Goal: Book appointment/travel/reservation

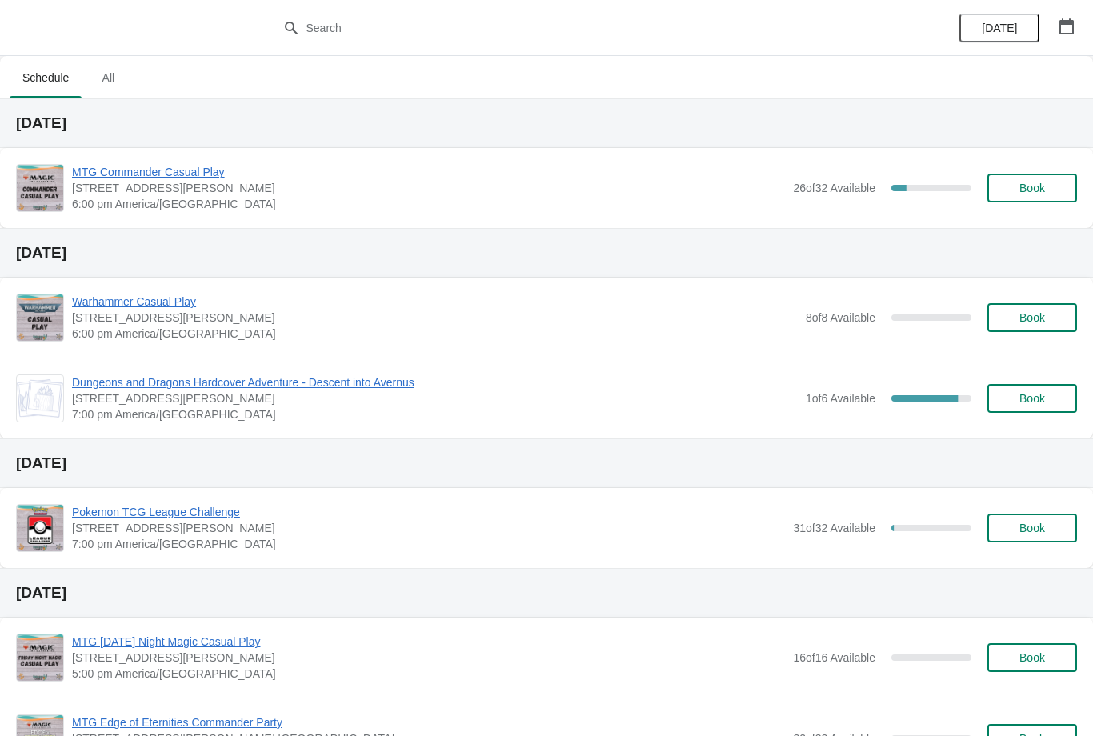
click at [1045, 187] on span "Book" at bounding box center [1032, 188] width 26 height 13
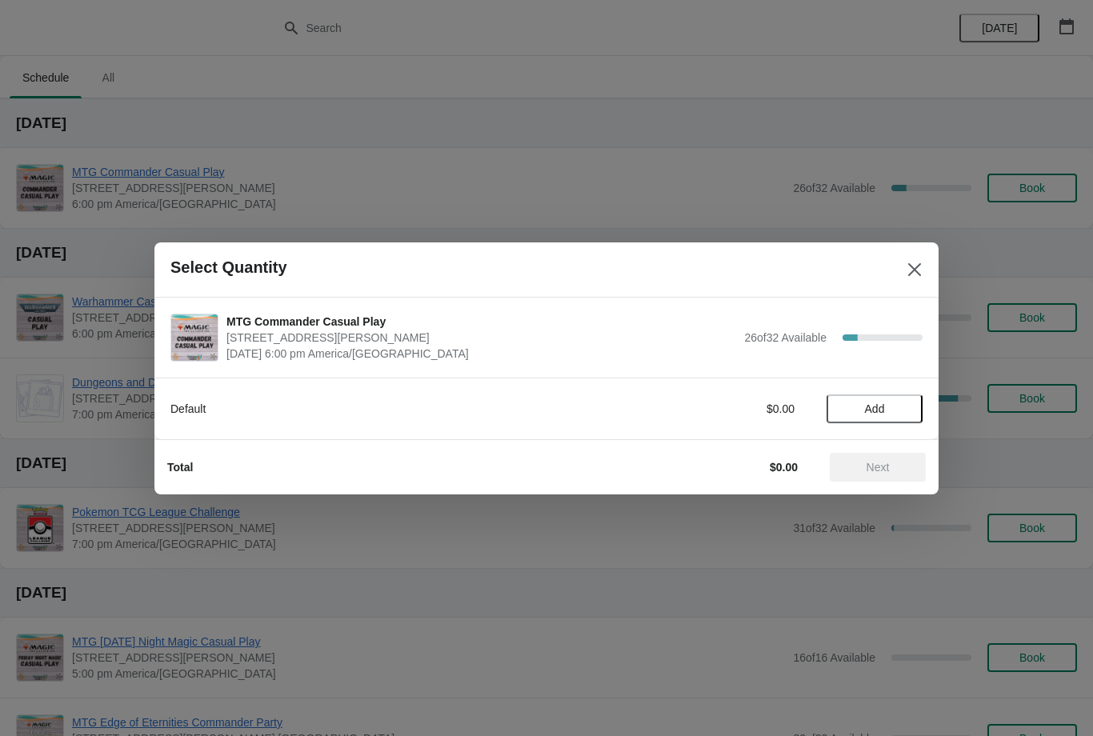
click at [879, 404] on span "Add" at bounding box center [875, 408] width 20 height 13
click at [871, 469] on span "Next" at bounding box center [877, 467] width 23 height 13
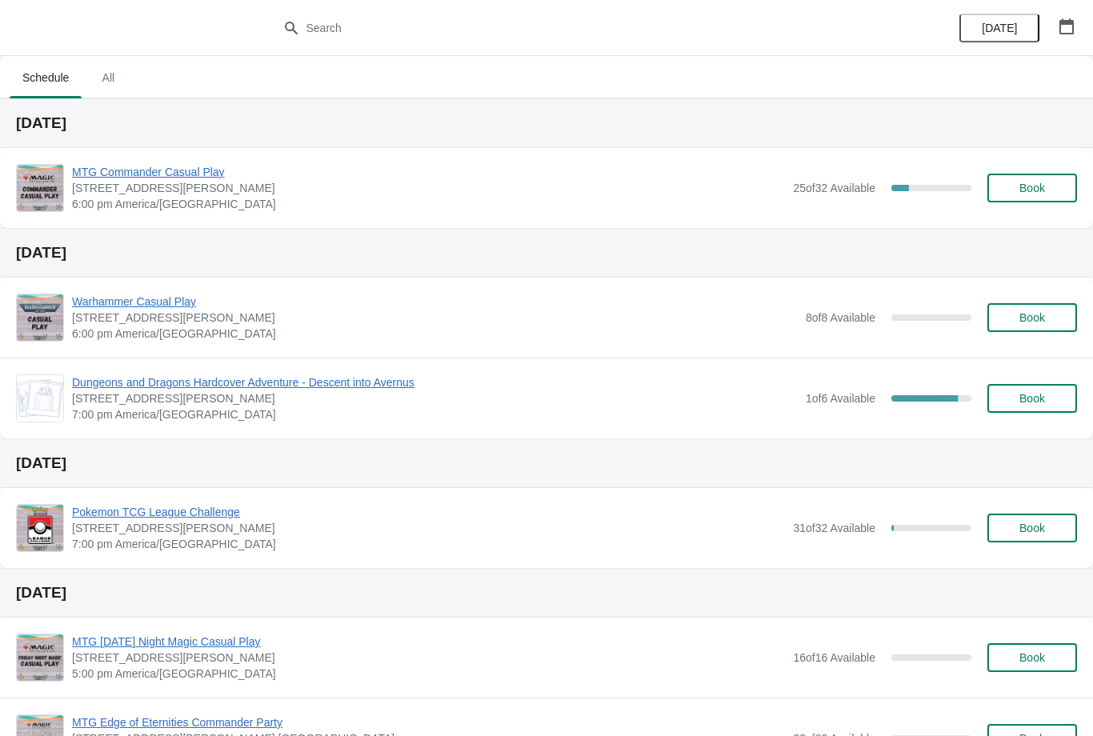
click at [1037, 193] on span "Book" at bounding box center [1032, 188] width 26 height 13
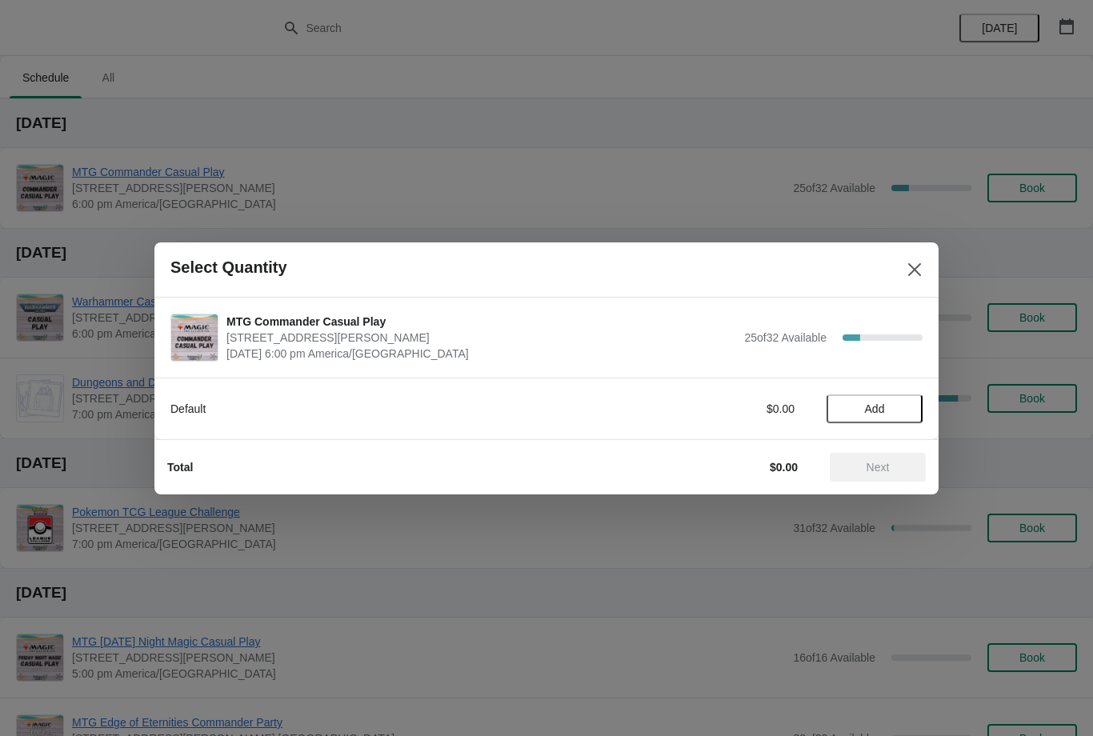
click at [858, 475] on div "Next" at bounding box center [878, 467] width 96 height 29
click at [873, 474] on div "Next" at bounding box center [878, 467] width 96 height 29
click at [911, 400] on button "Add" at bounding box center [874, 408] width 96 height 29
click at [882, 470] on span "Next" at bounding box center [877, 467] width 23 height 13
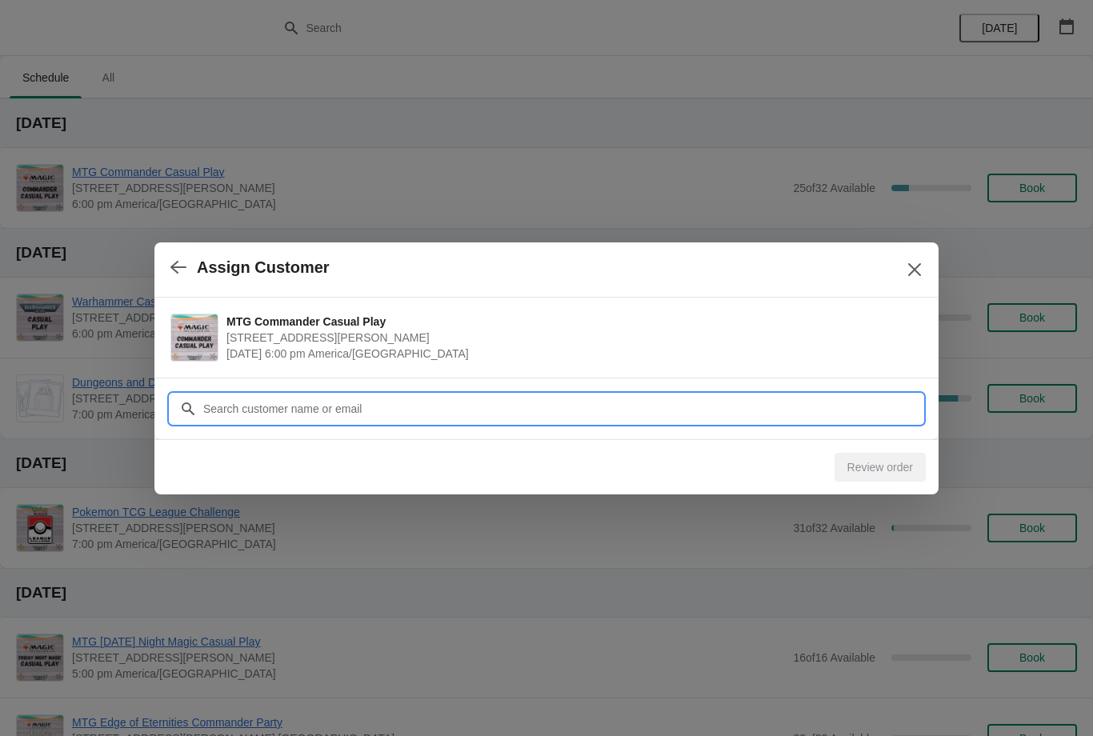
click at [743, 406] on input "Customer" at bounding box center [562, 408] width 720 height 29
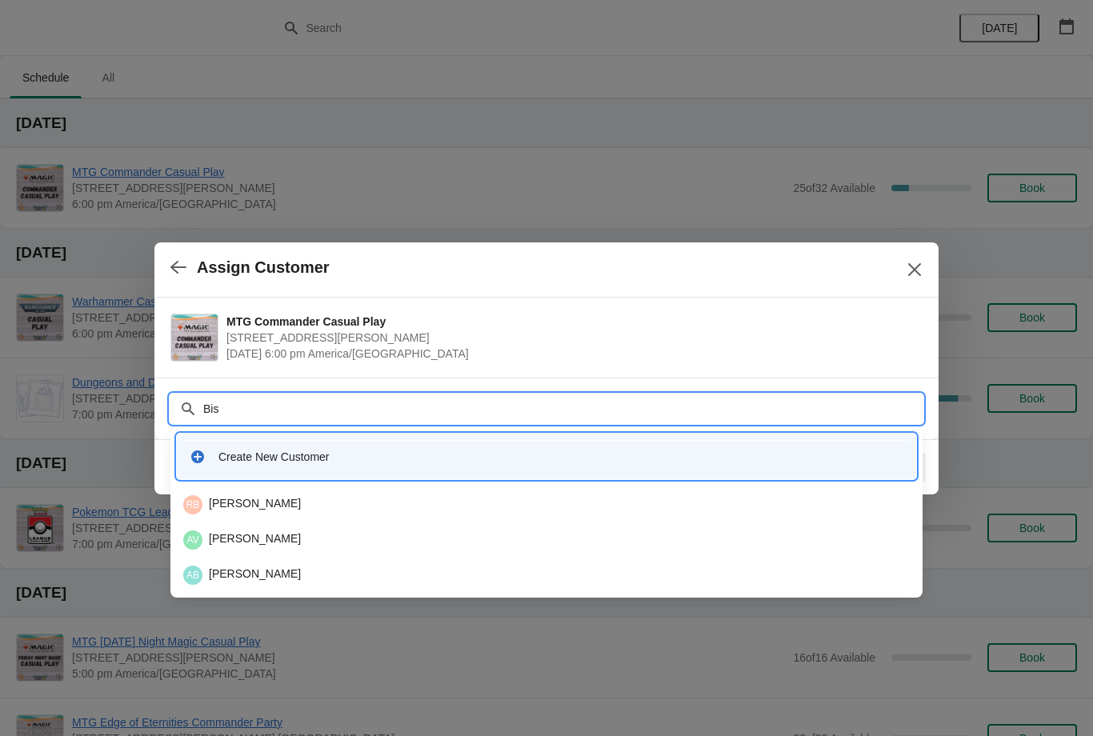
type input "Bisb"
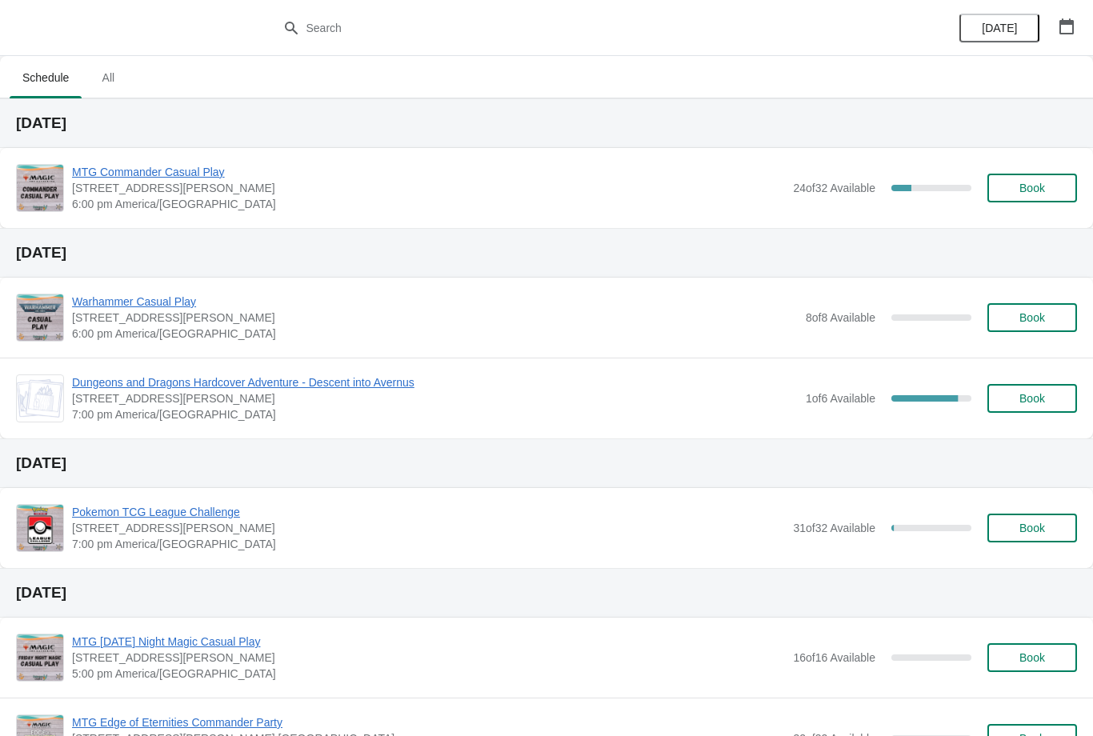
click at [1036, 185] on span "Book" at bounding box center [1032, 188] width 26 height 13
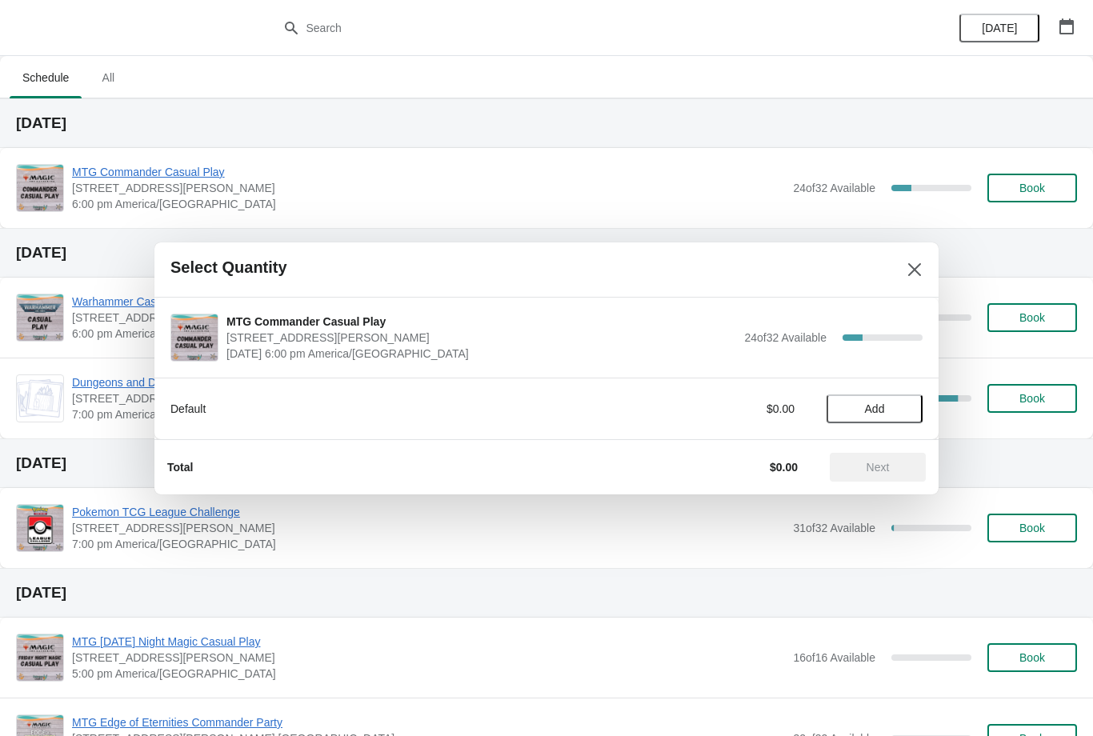
click at [898, 413] on span "Add" at bounding box center [874, 408] width 67 height 13
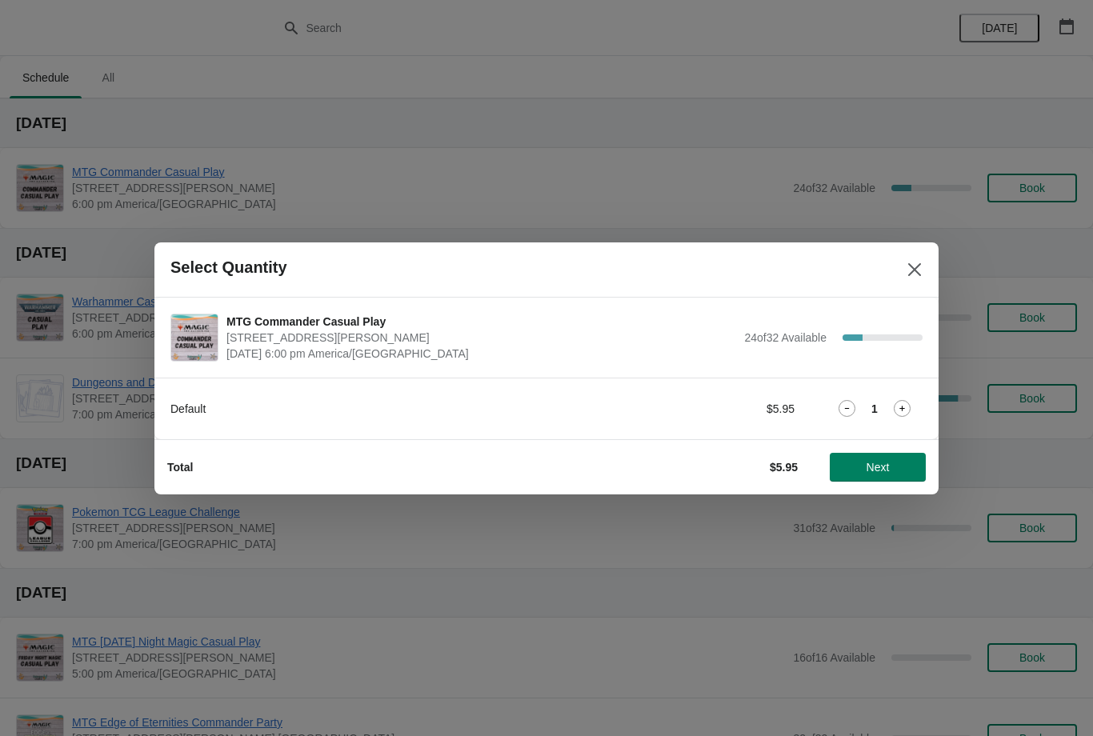
click at [886, 480] on button "Next" at bounding box center [878, 467] width 96 height 29
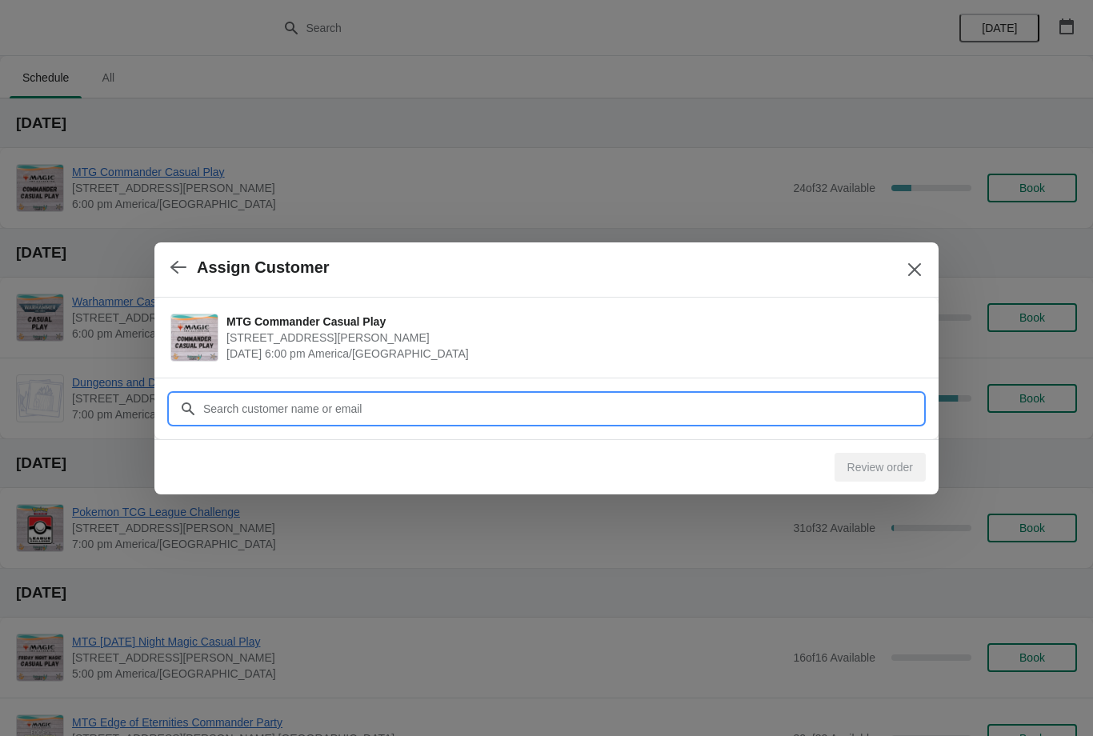
click at [828, 408] on input "Customer" at bounding box center [562, 408] width 720 height 29
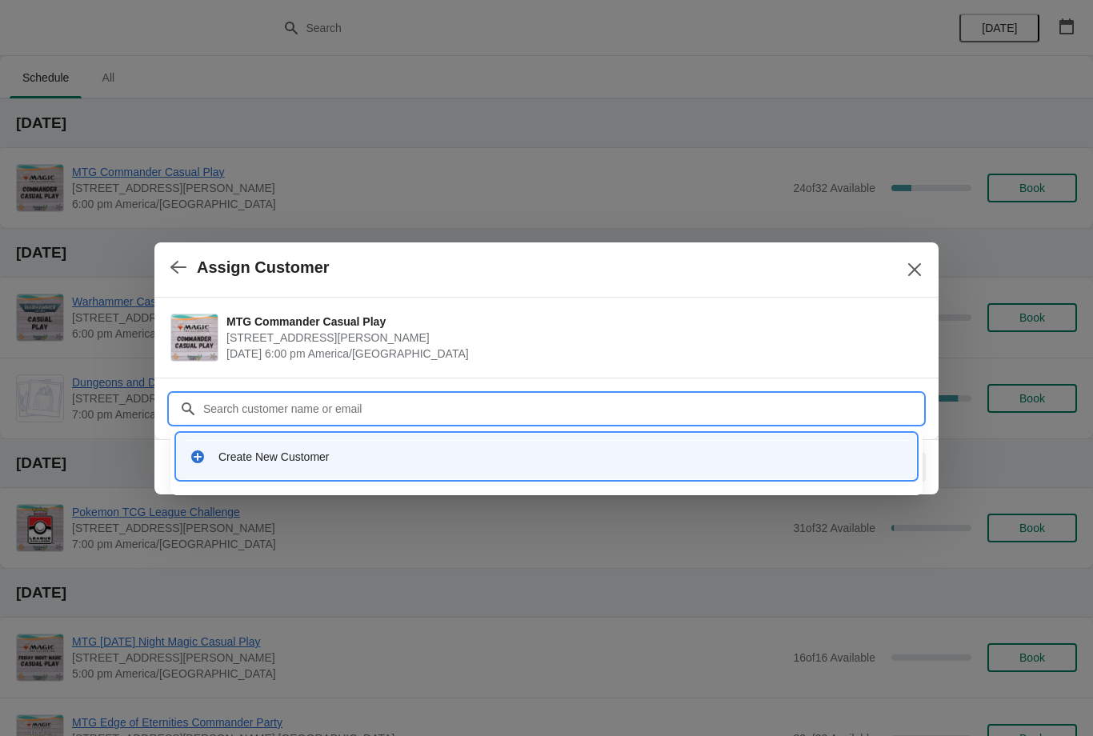
click at [460, 410] on input "Customer" at bounding box center [562, 408] width 720 height 29
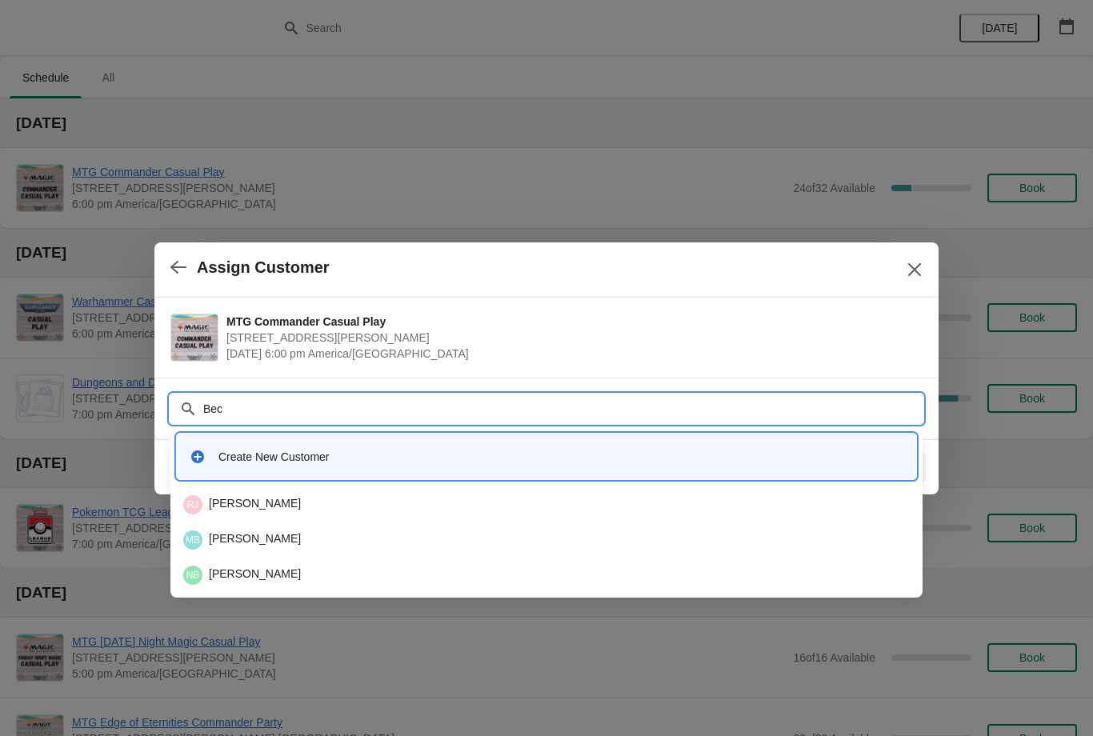
type input "Bece"
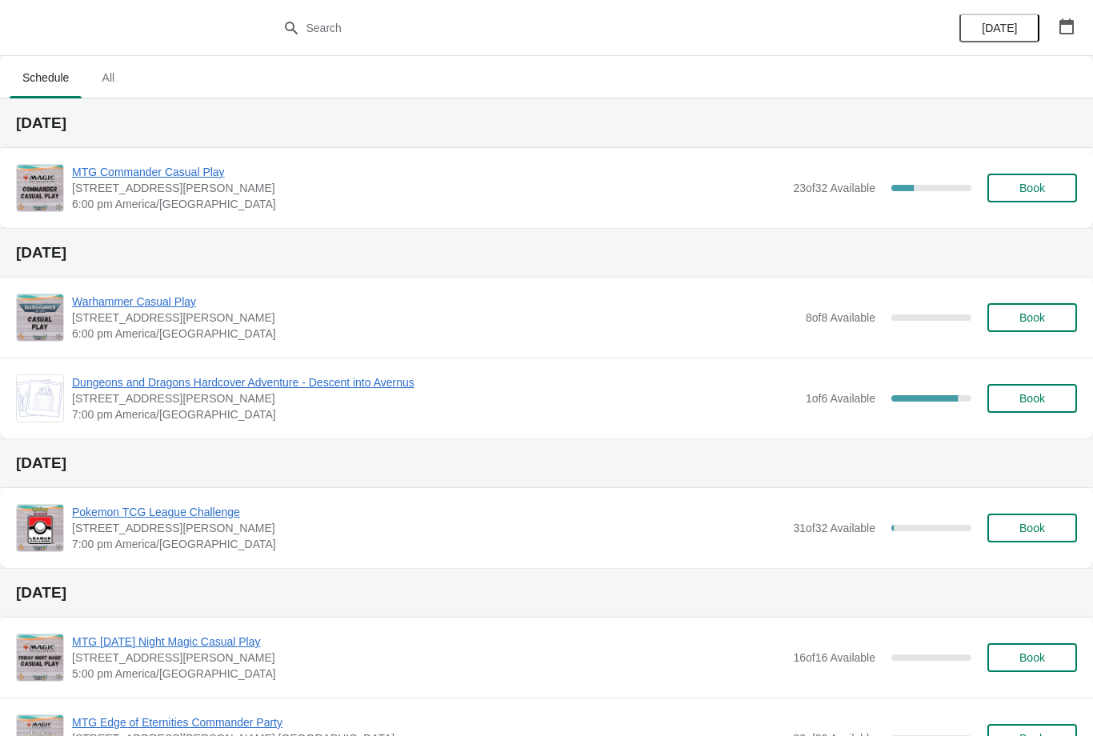
click at [1044, 200] on button "Book" at bounding box center [1032, 188] width 90 height 29
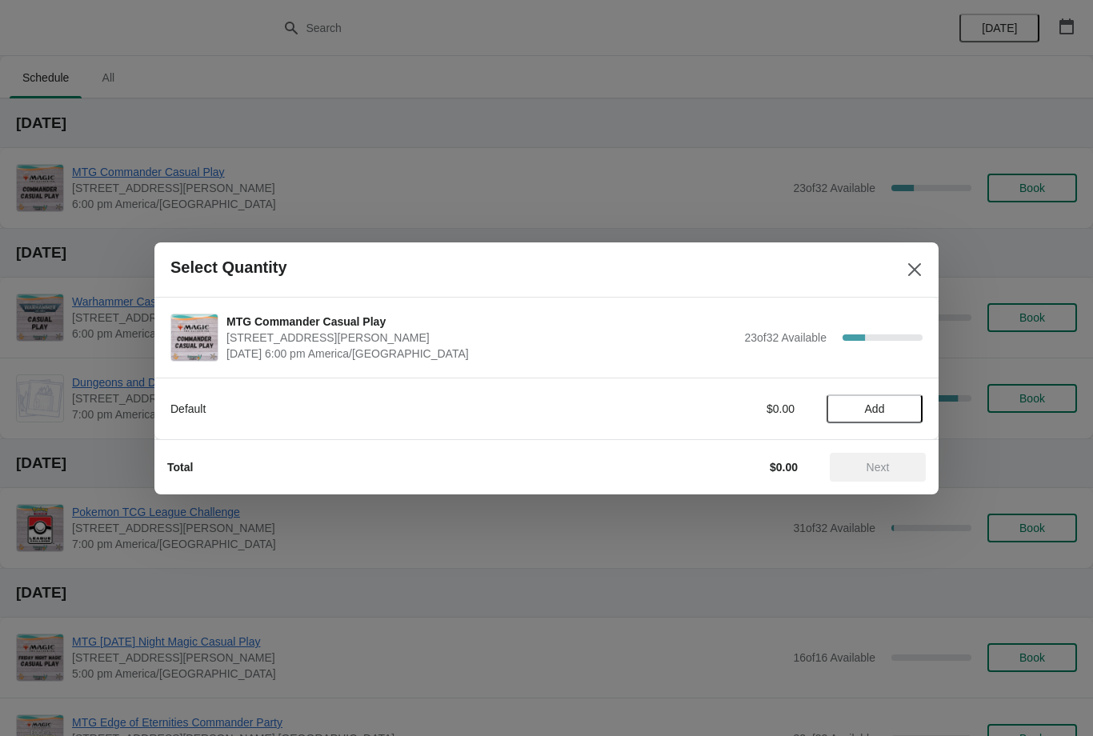
click at [870, 402] on span "Add" at bounding box center [875, 408] width 20 height 13
click at [871, 462] on span "Next" at bounding box center [877, 467] width 23 height 13
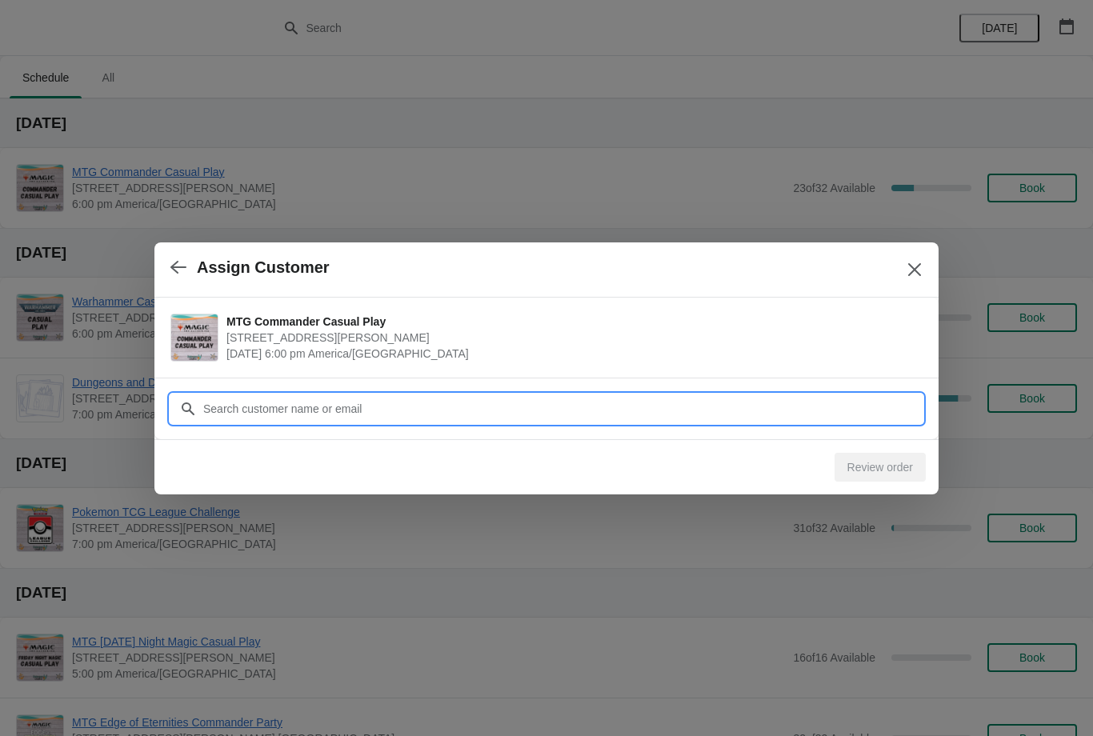
click at [812, 413] on input "Customer" at bounding box center [562, 408] width 720 height 29
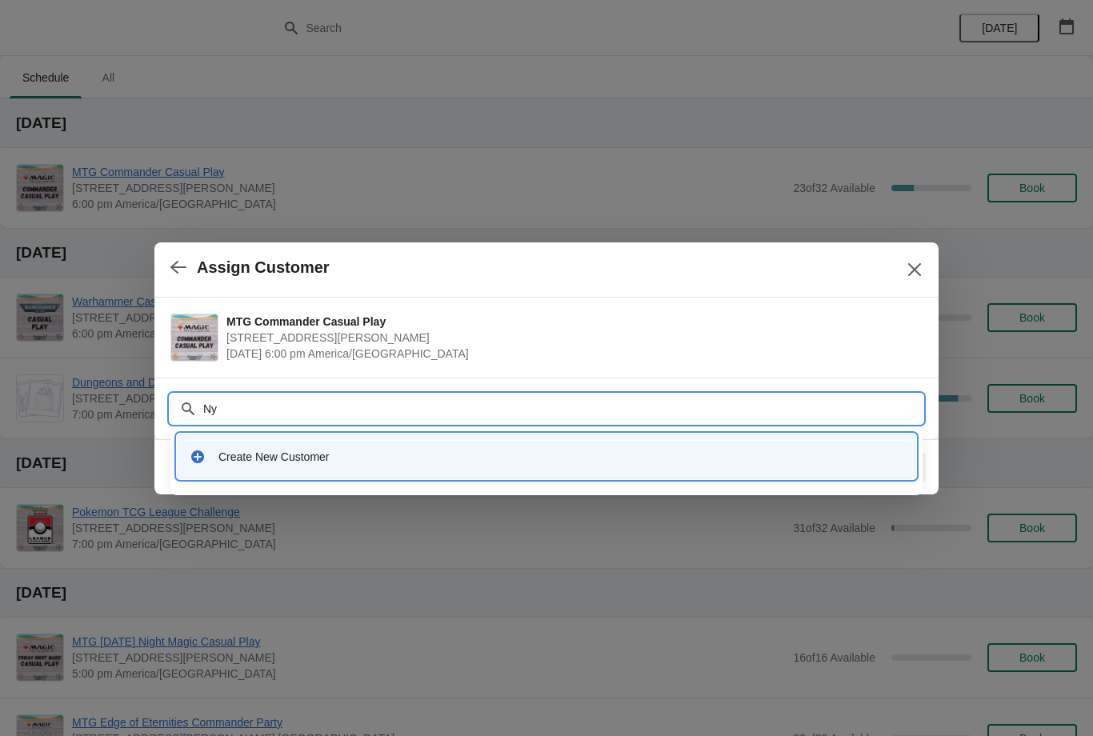
type input "N"
click at [603, 394] on input "Customer" at bounding box center [562, 408] width 720 height 29
click at [698, 406] on input "Customer" at bounding box center [562, 408] width 720 height 29
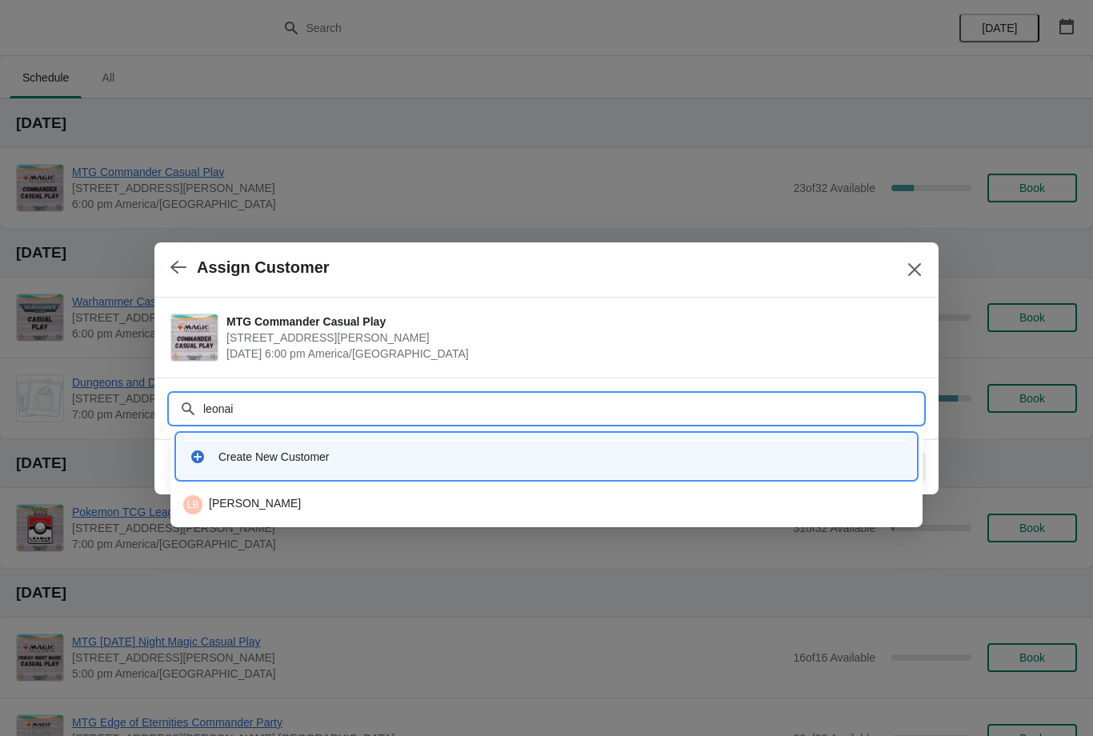
type input "leonait"
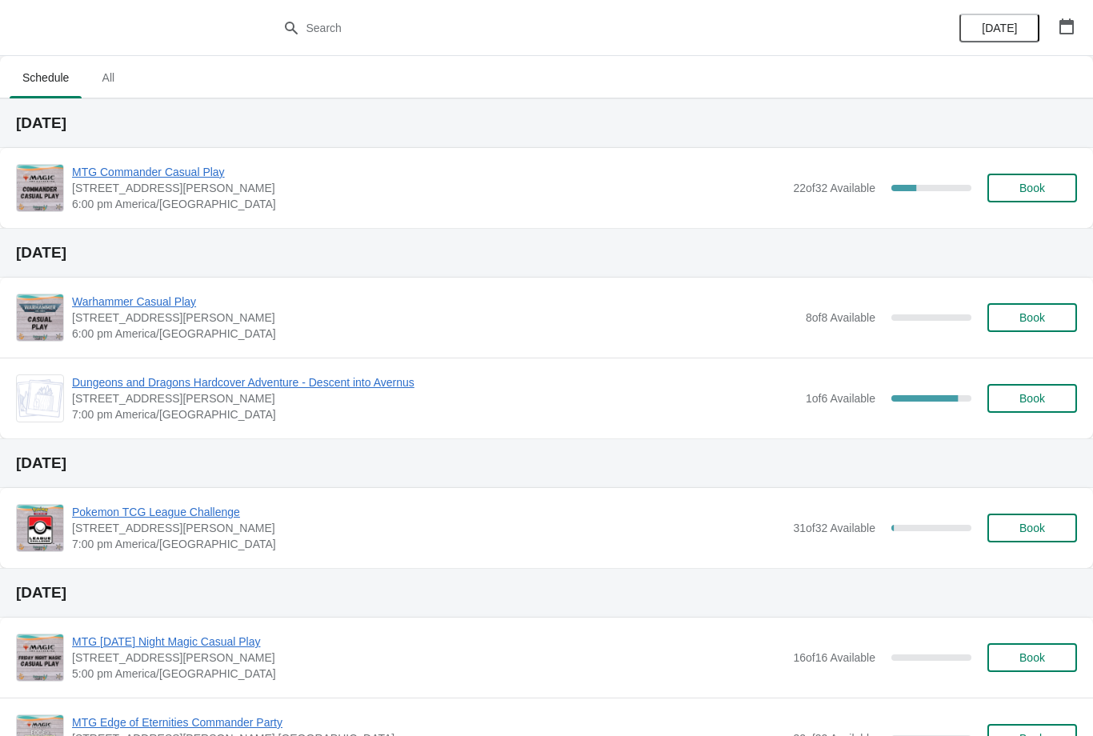
click at [1054, 182] on span "Book" at bounding box center [1032, 188] width 61 height 13
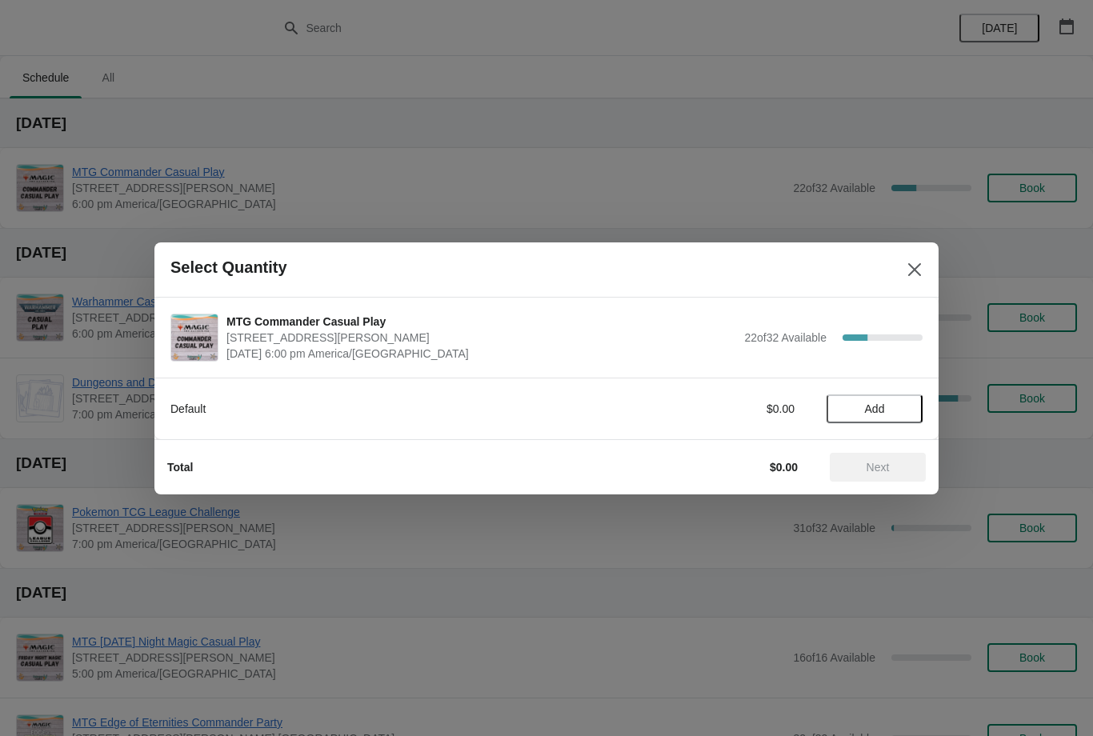
click at [888, 406] on span "Add" at bounding box center [874, 408] width 67 height 13
click at [869, 478] on button "Next" at bounding box center [878, 467] width 96 height 29
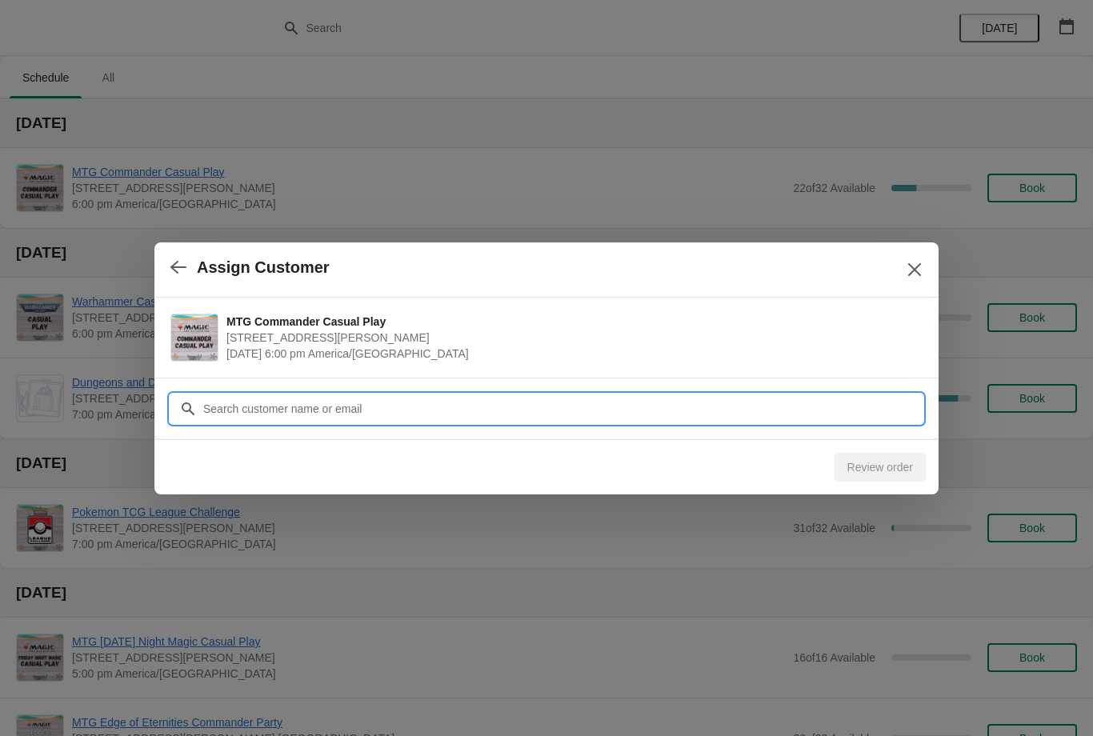
click at [803, 409] on input "Customer" at bounding box center [562, 408] width 720 height 29
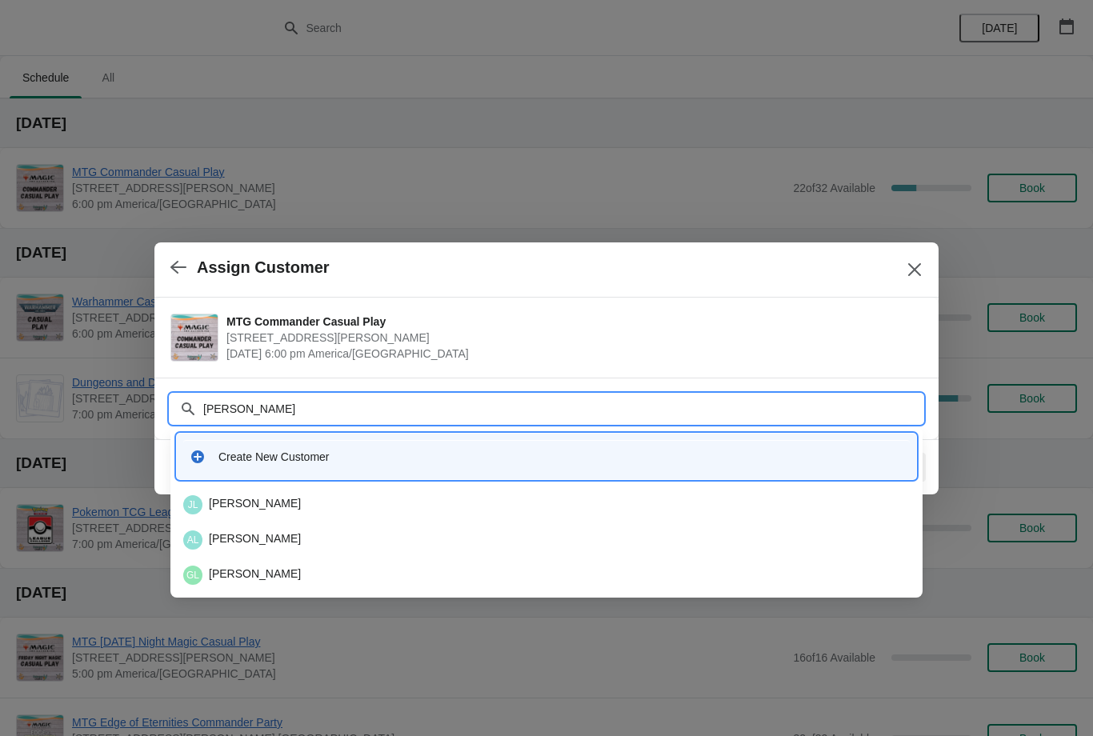
type input "Lo"
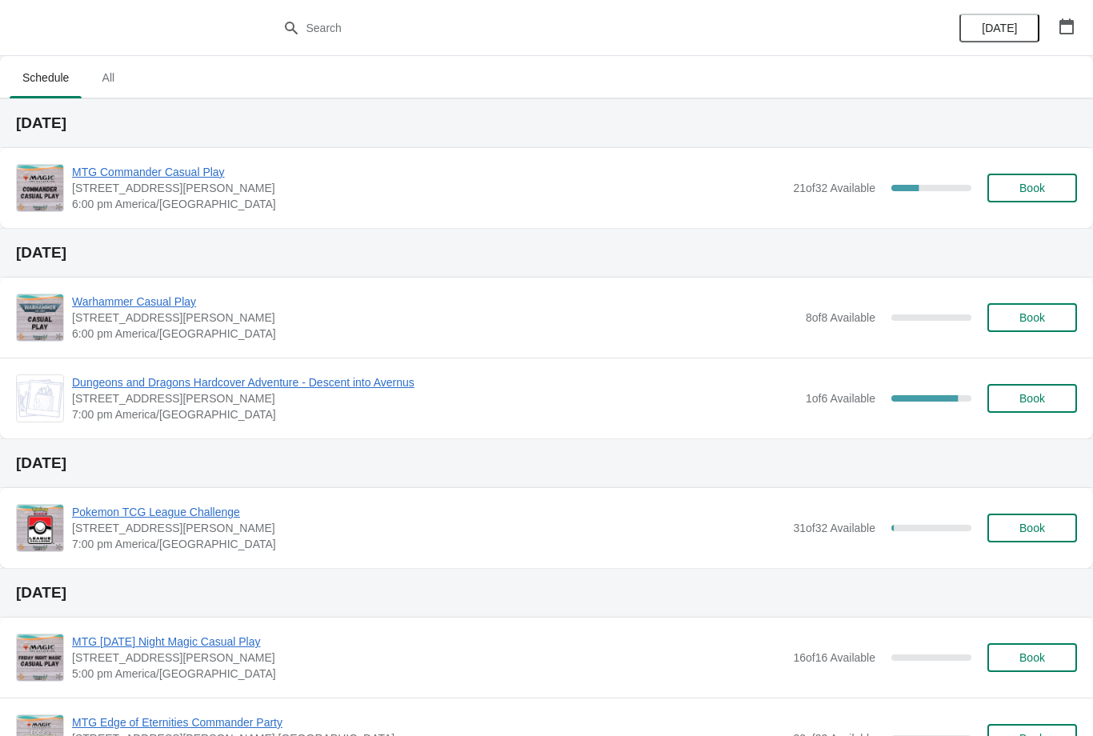
click at [1054, 185] on span "Book" at bounding box center [1032, 188] width 61 height 13
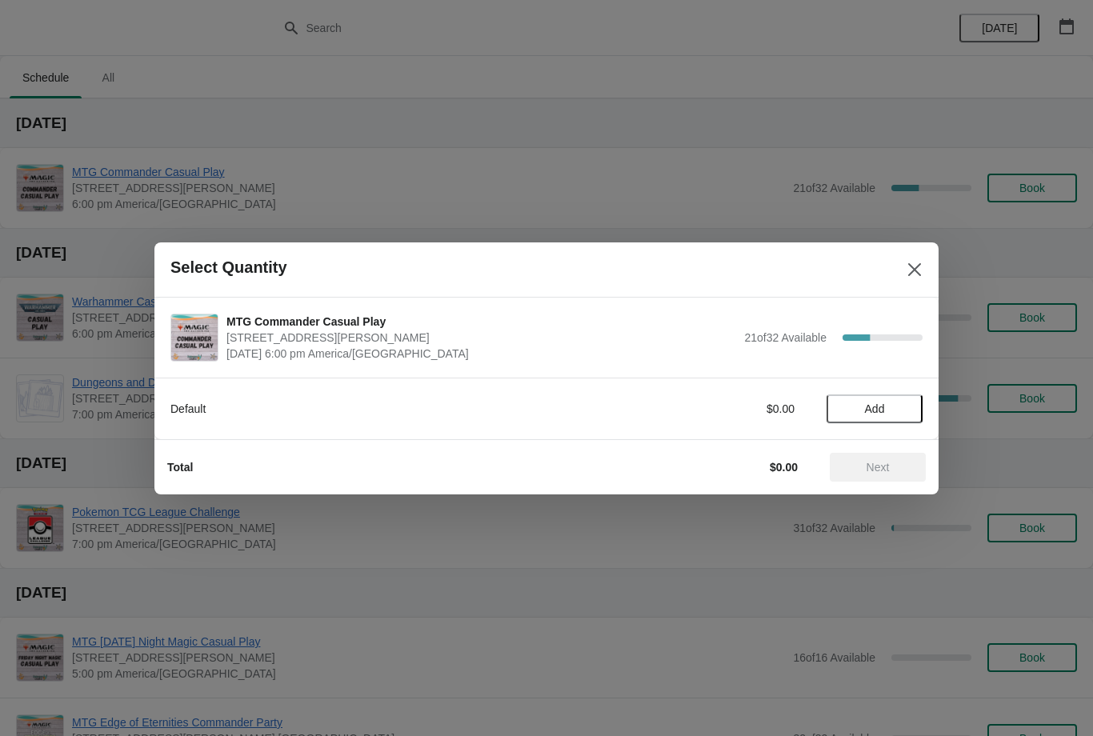
click at [887, 402] on span "Add" at bounding box center [874, 408] width 67 height 13
click at [889, 474] on button "Next" at bounding box center [878, 467] width 96 height 29
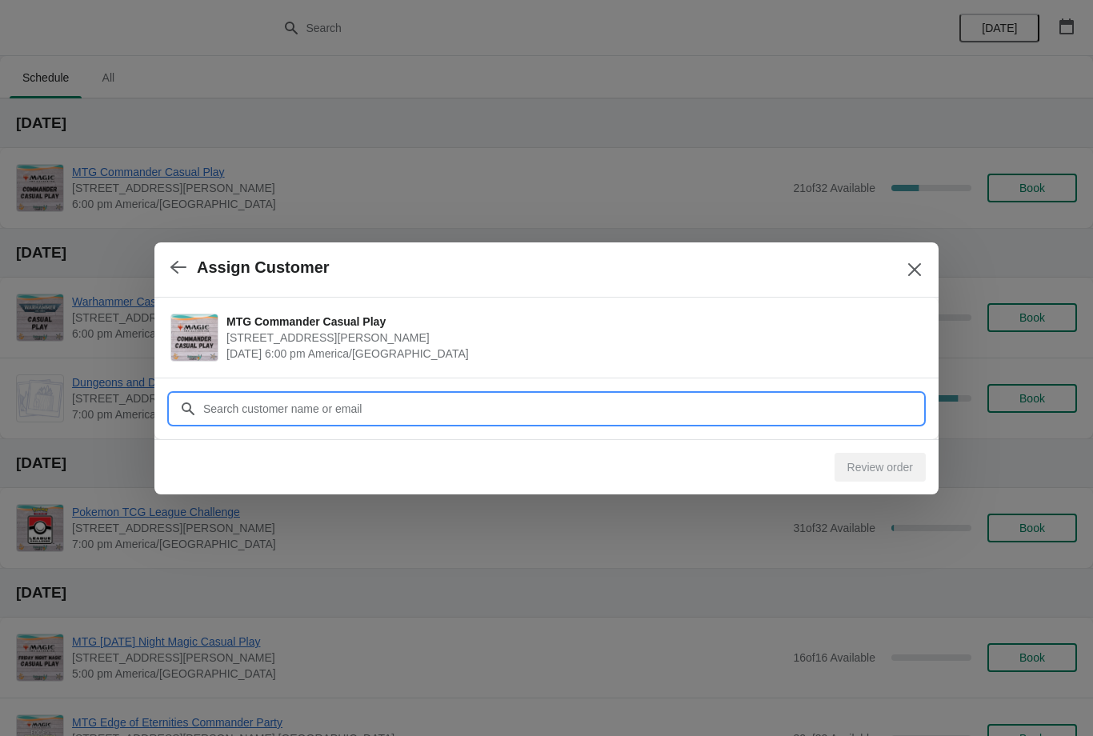
click at [798, 402] on input "Customer" at bounding box center [562, 408] width 720 height 29
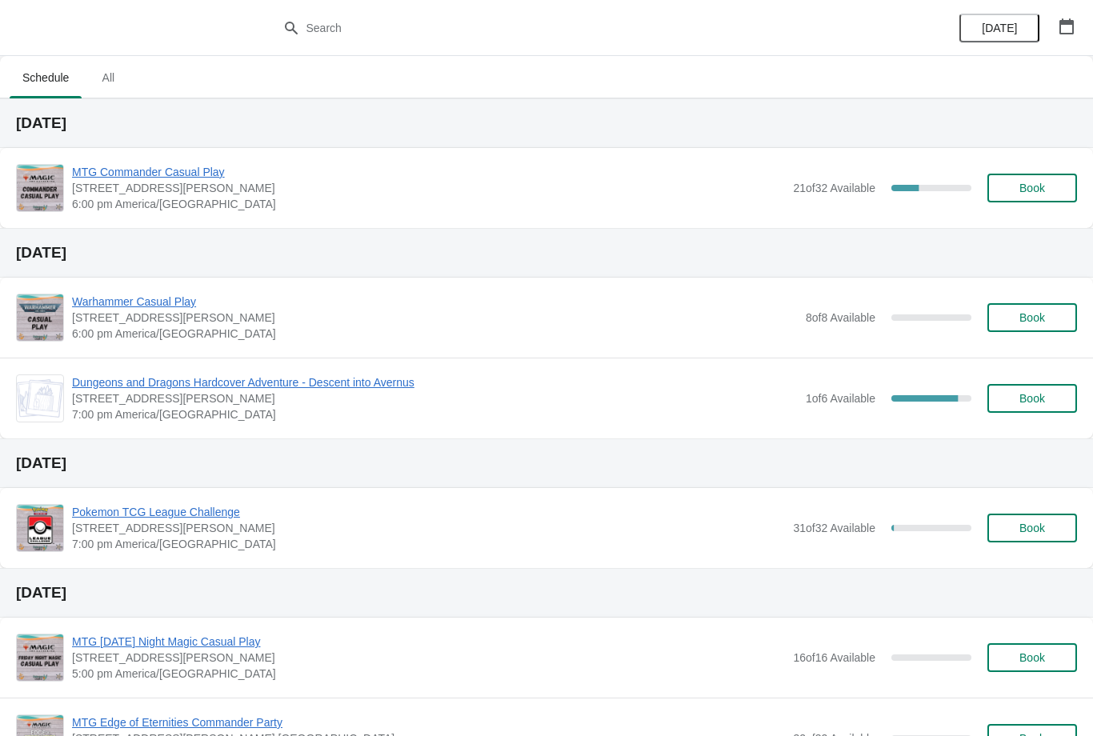
click at [1010, 189] on span "Book" at bounding box center [1032, 188] width 61 height 13
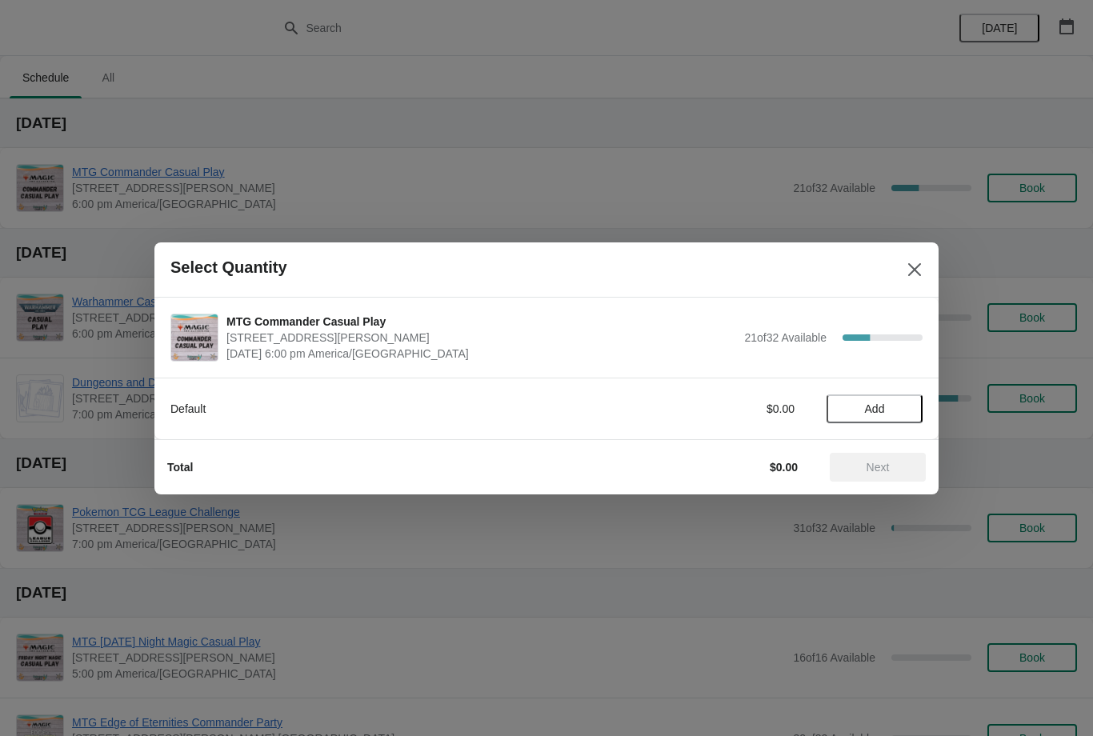
click at [873, 409] on span "Add" at bounding box center [875, 408] width 20 height 13
click at [863, 490] on div "Total $5.95 Next" at bounding box center [546, 466] width 784 height 55
click at [850, 463] on span "Next" at bounding box center [877, 467] width 70 height 13
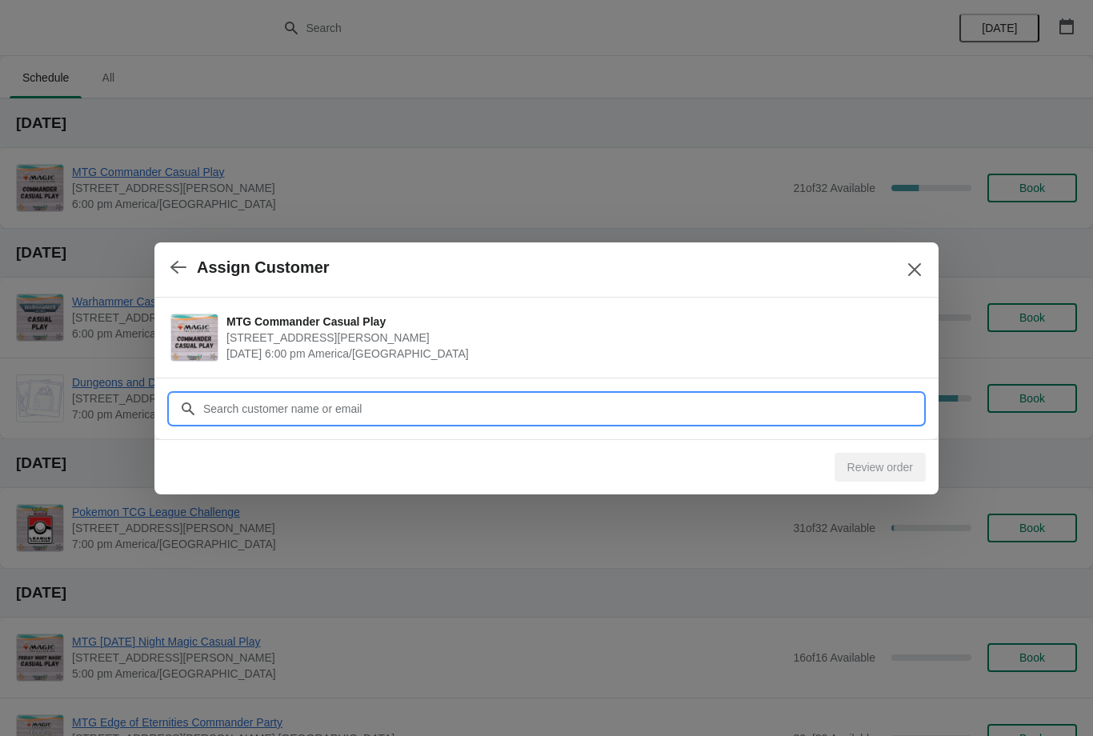
click at [805, 408] on input "Customer" at bounding box center [562, 408] width 720 height 29
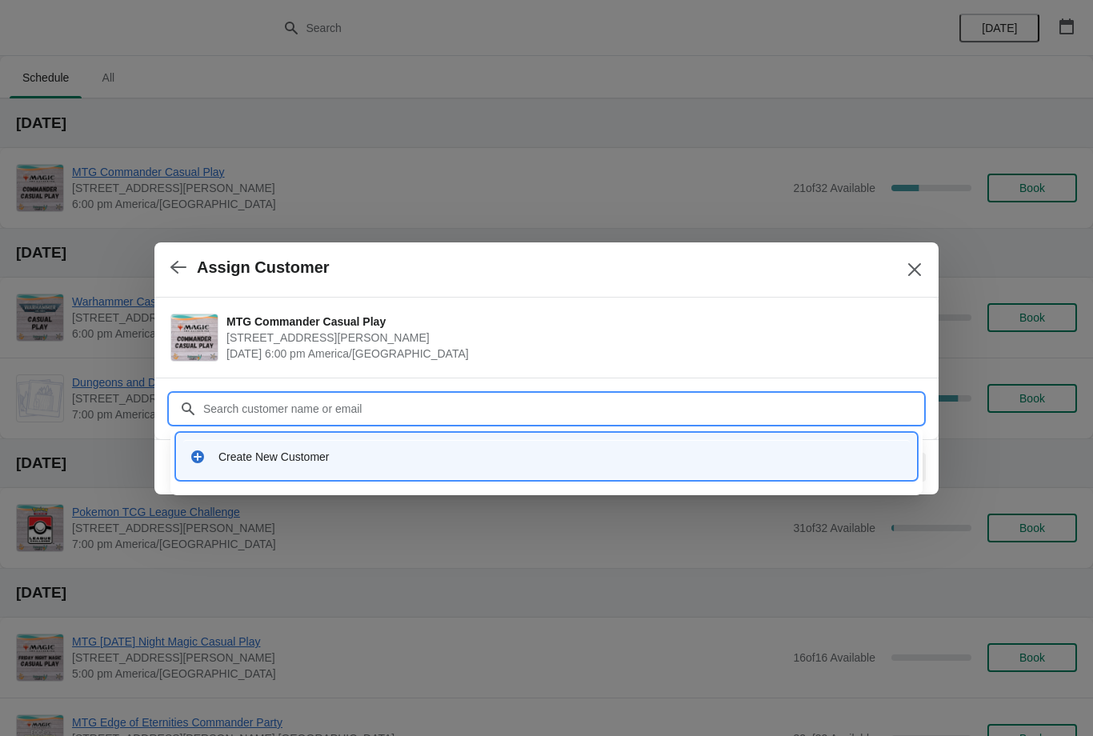
click at [577, 398] on input "Customer" at bounding box center [562, 408] width 720 height 29
type input "[PERSON_NAME]"
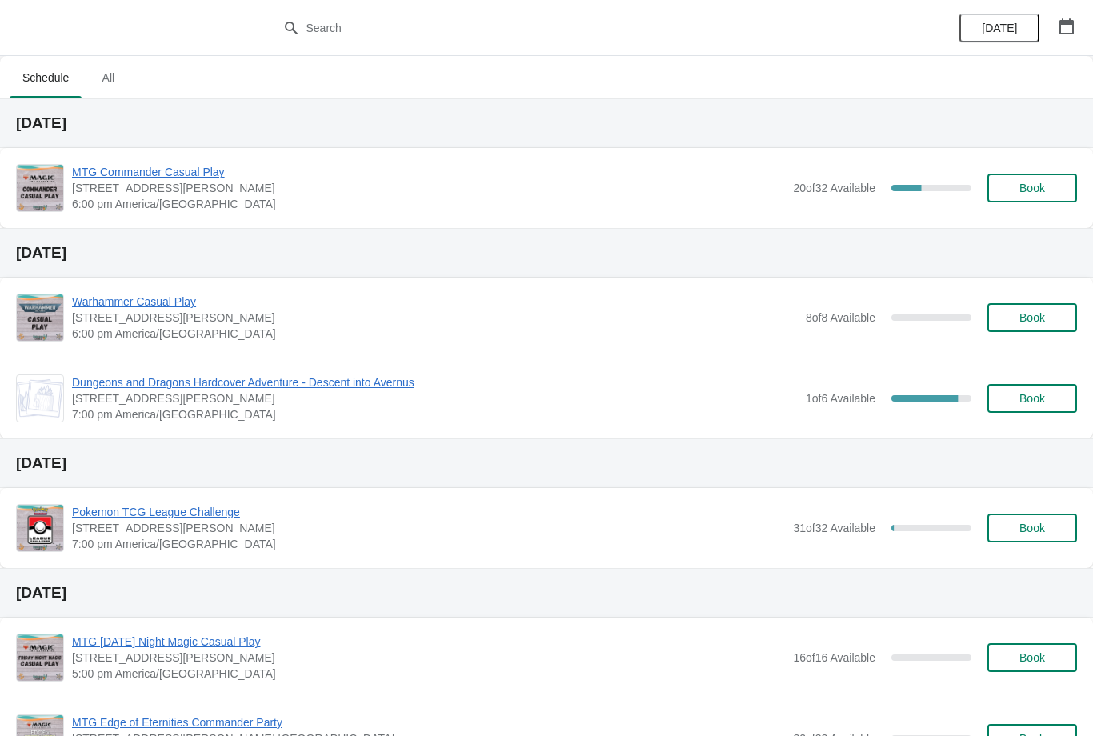
click at [1033, 186] on span "Book" at bounding box center [1032, 188] width 26 height 13
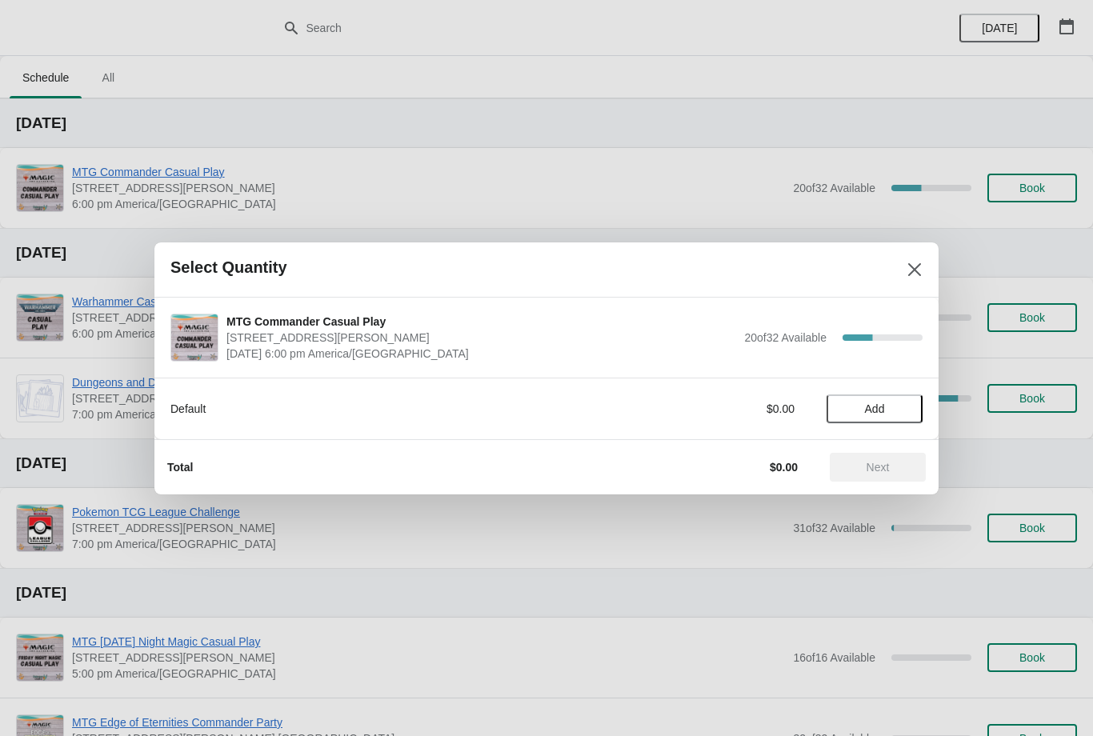
click at [898, 408] on span "Add" at bounding box center [874, 408] width 67 height 13
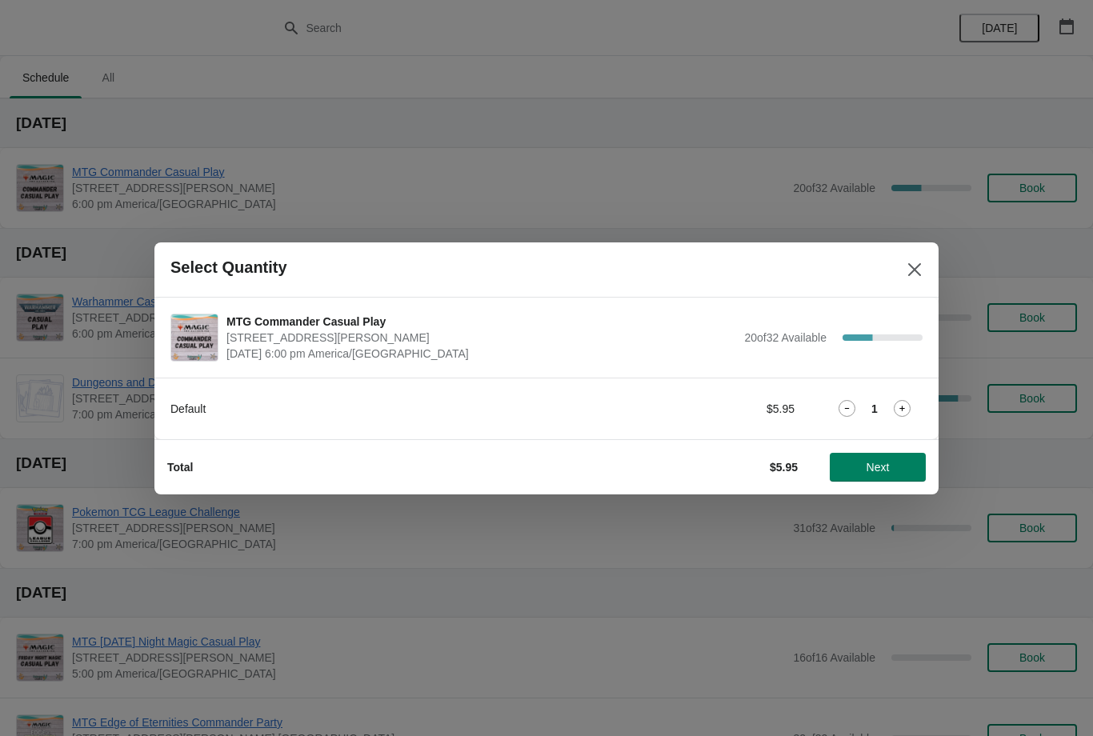
click at [882, 466] on span "Next" at bounding box center [877, 467] width 23 height 13
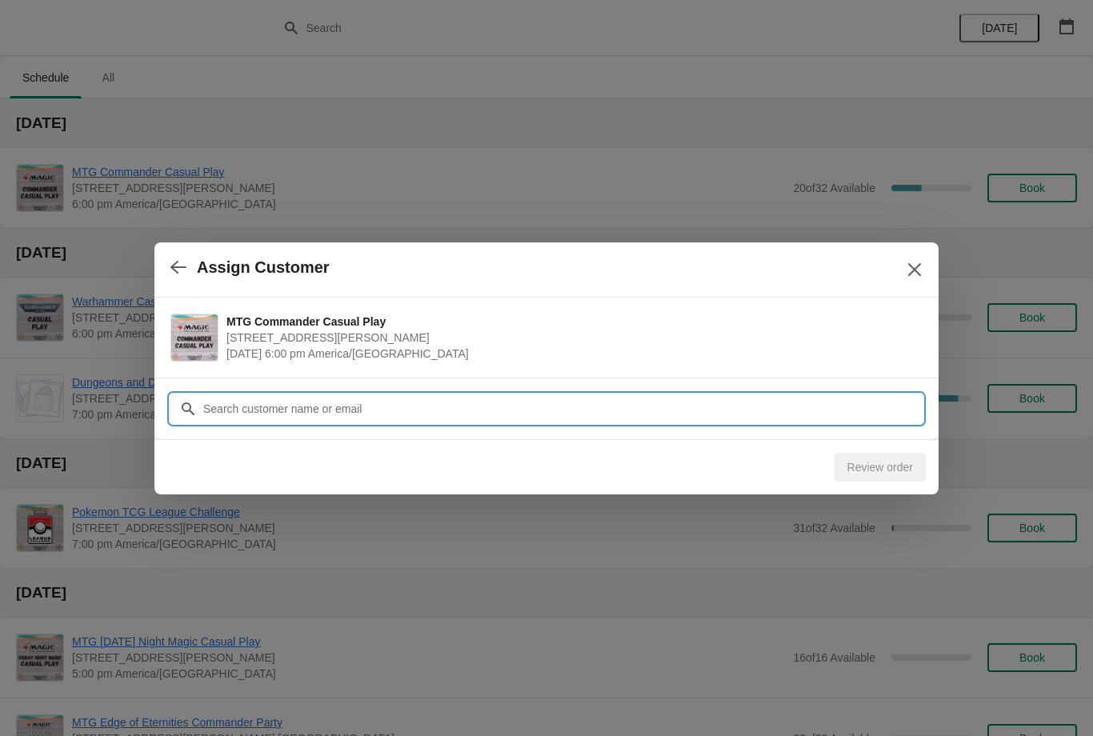
click at [856, 412] on input "Customer" at bounding box center [562, 408] width 720 height 29
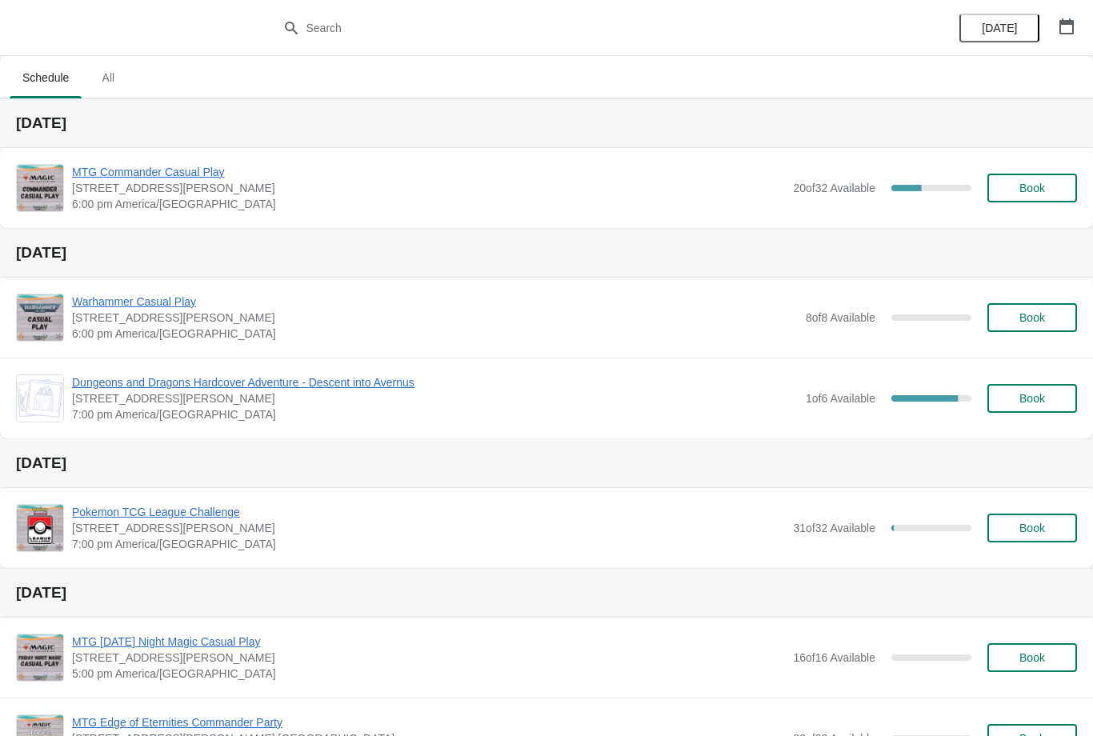
click at [1047, 202] on button "Book" at bounding box center [1032, 188] width 90 height 29
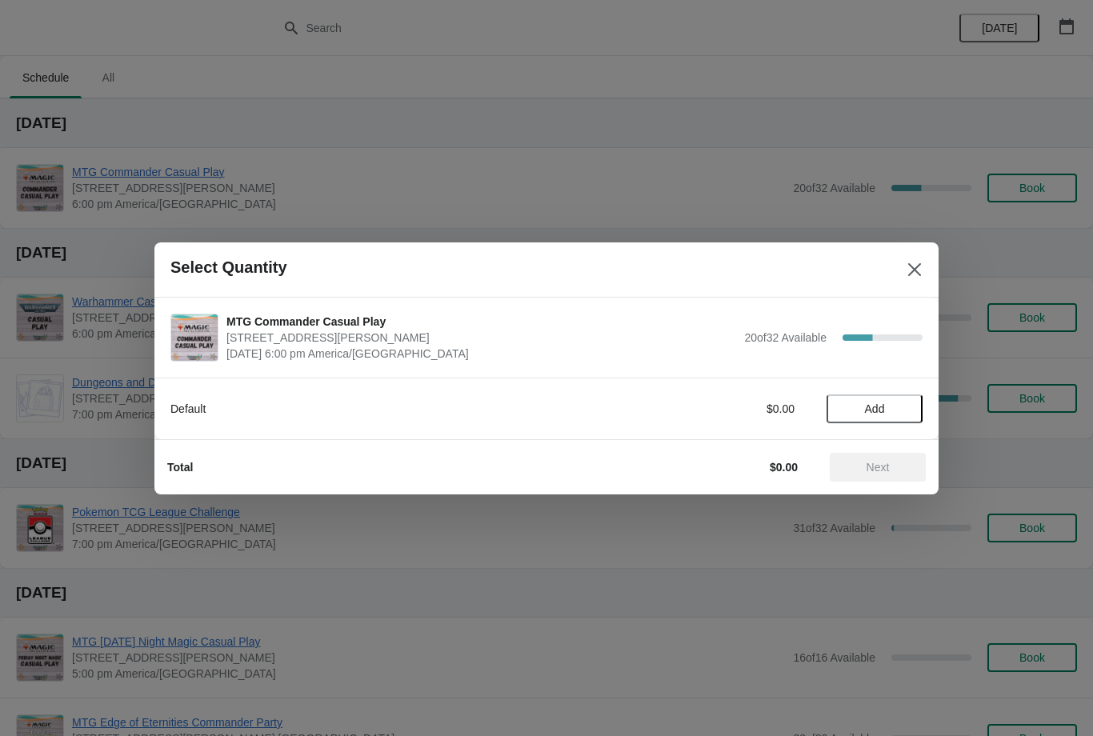
click at [877, 402] on span "Add" at bounding box center [875, 408] width 20 height 13
click at [888, 470] on span "Next" at bounding box center [877, 467] width 23 height 13
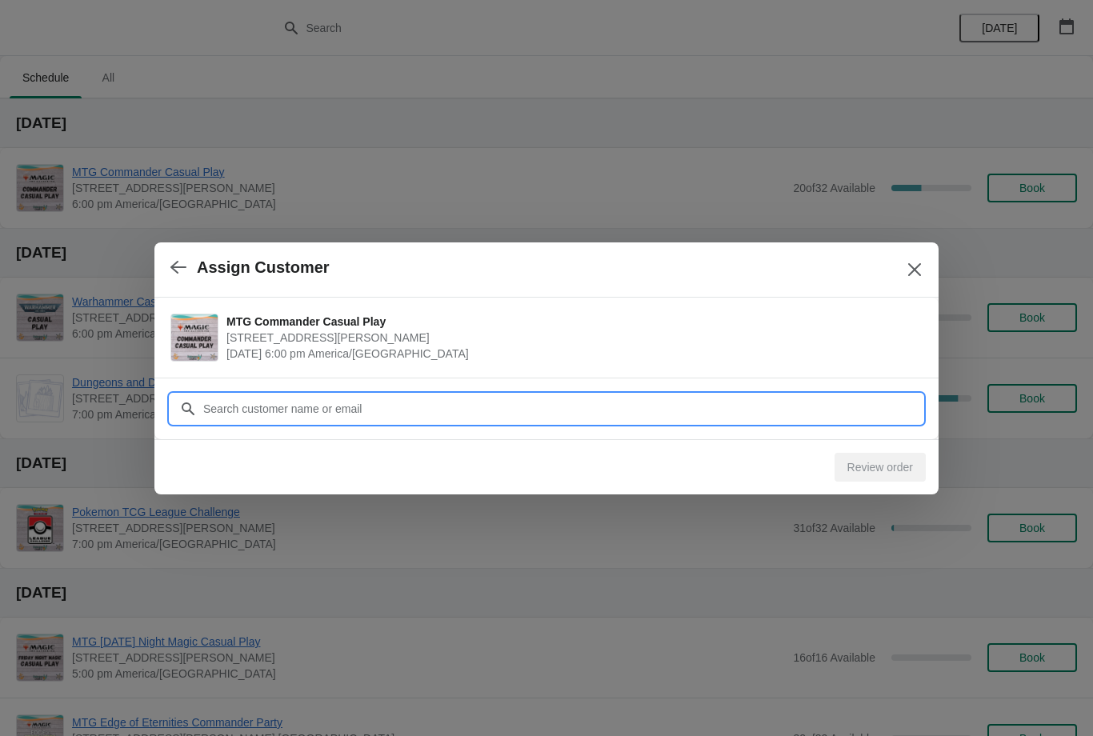
click at [846, 414] on input "Customer" at bounding box center [562, 408] width 720 height 29
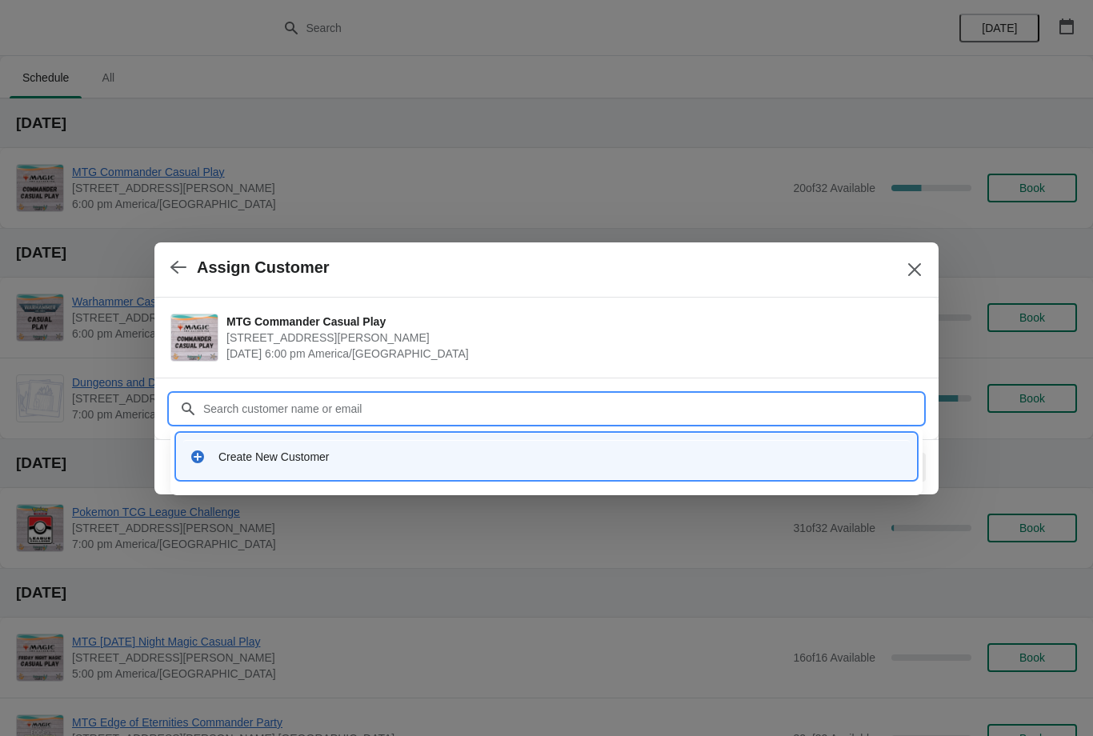
click at [508, 410] on input "Customer" at bounding box center [562, 408] width 720 height 29
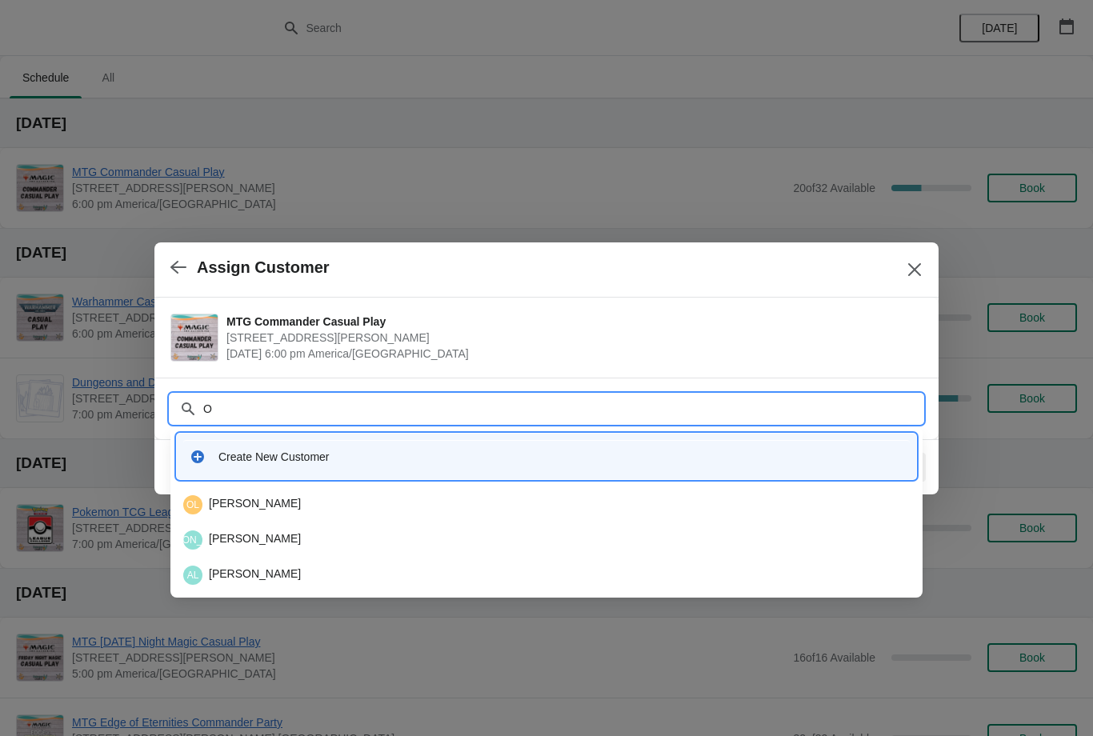
type input "O’"
click at [340, 536] on div "AO Aidan O’Callaghan" at bounding box center [546, 539] width 726 height 19
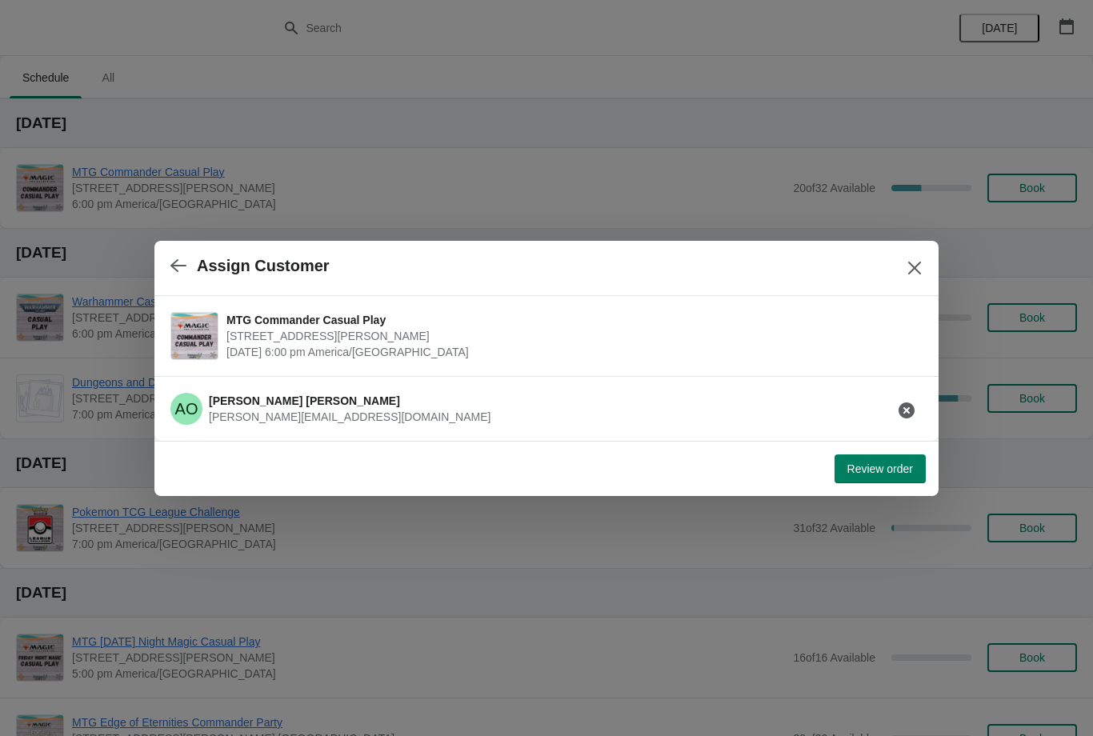
click at [897, 462] on span "Review order" at bounding box center [880, 468] width 66 height 13
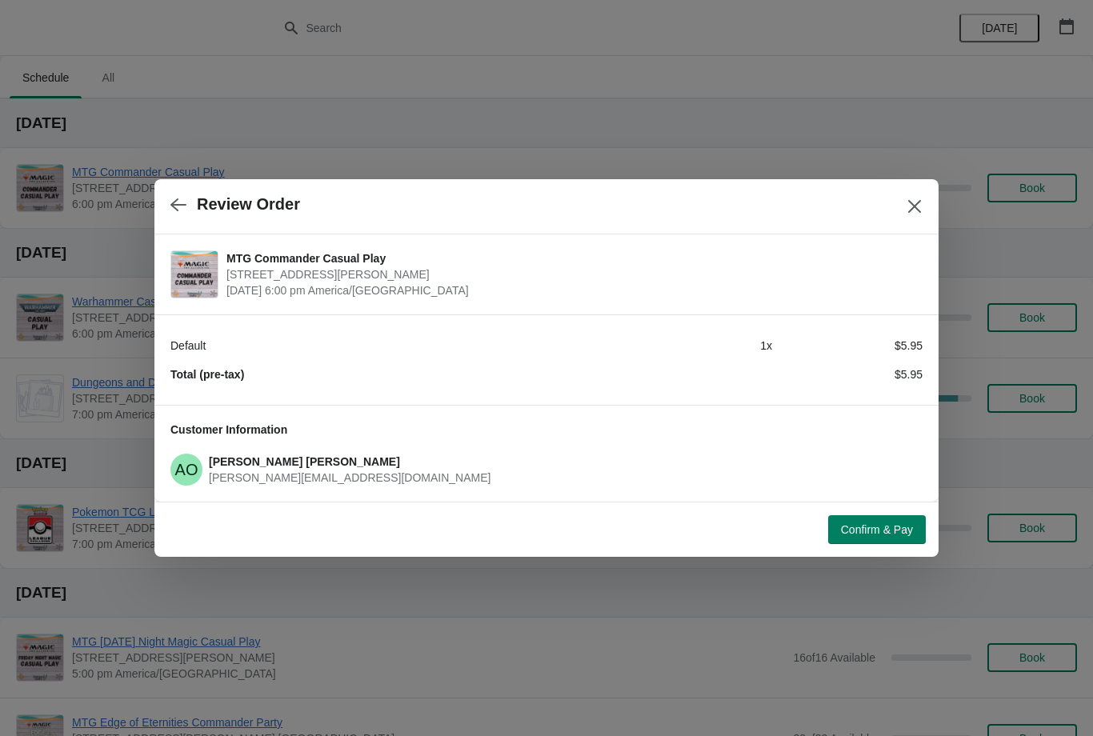
click at [874, 526] on span "Confirm & Pay" at bounding box center [877, 529] width 72 height 13
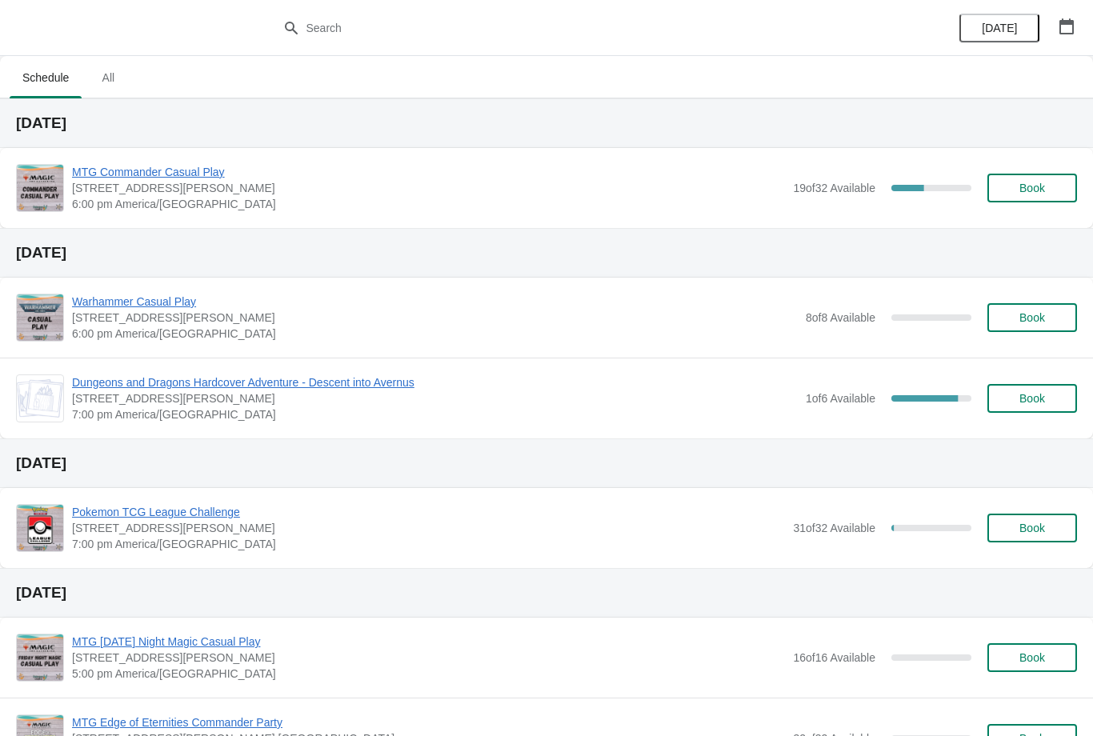
click at [1055, 190] on span "Book" at bounding box center [1032, 188] width 61 height 13
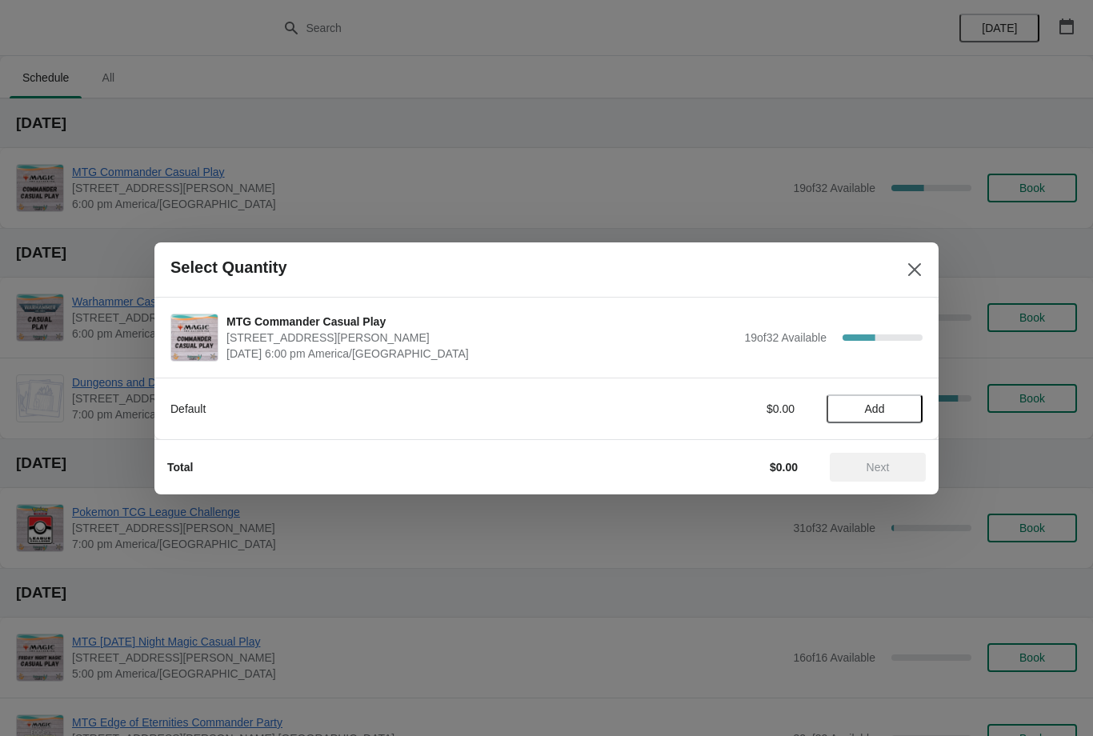
click at [883, 421] on button "Add" at bounding box center [874, 408] width 96 height 29
click at [869, 461] on span "Next" at bounding box center [877, 467] width 23 height 13
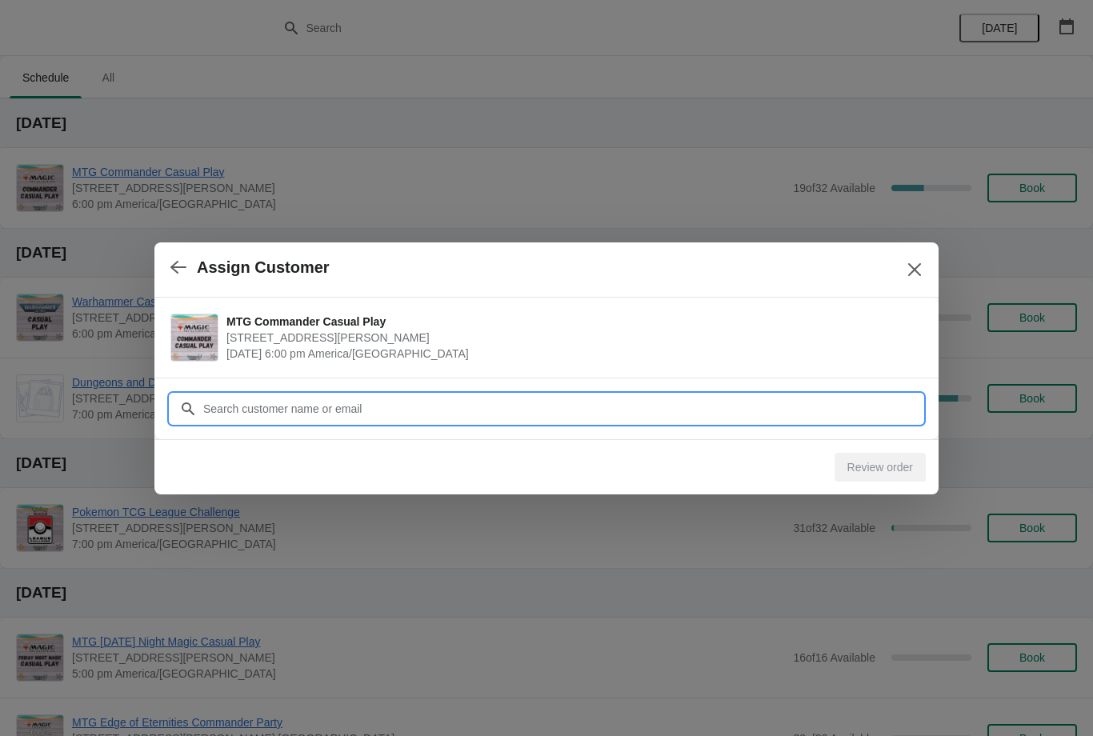
click at [800, 414] on input "Customer" at bounding box center [562, 408] width 720 height 29
